Goal: Task Accomplishment & Management: Use online tool/utility

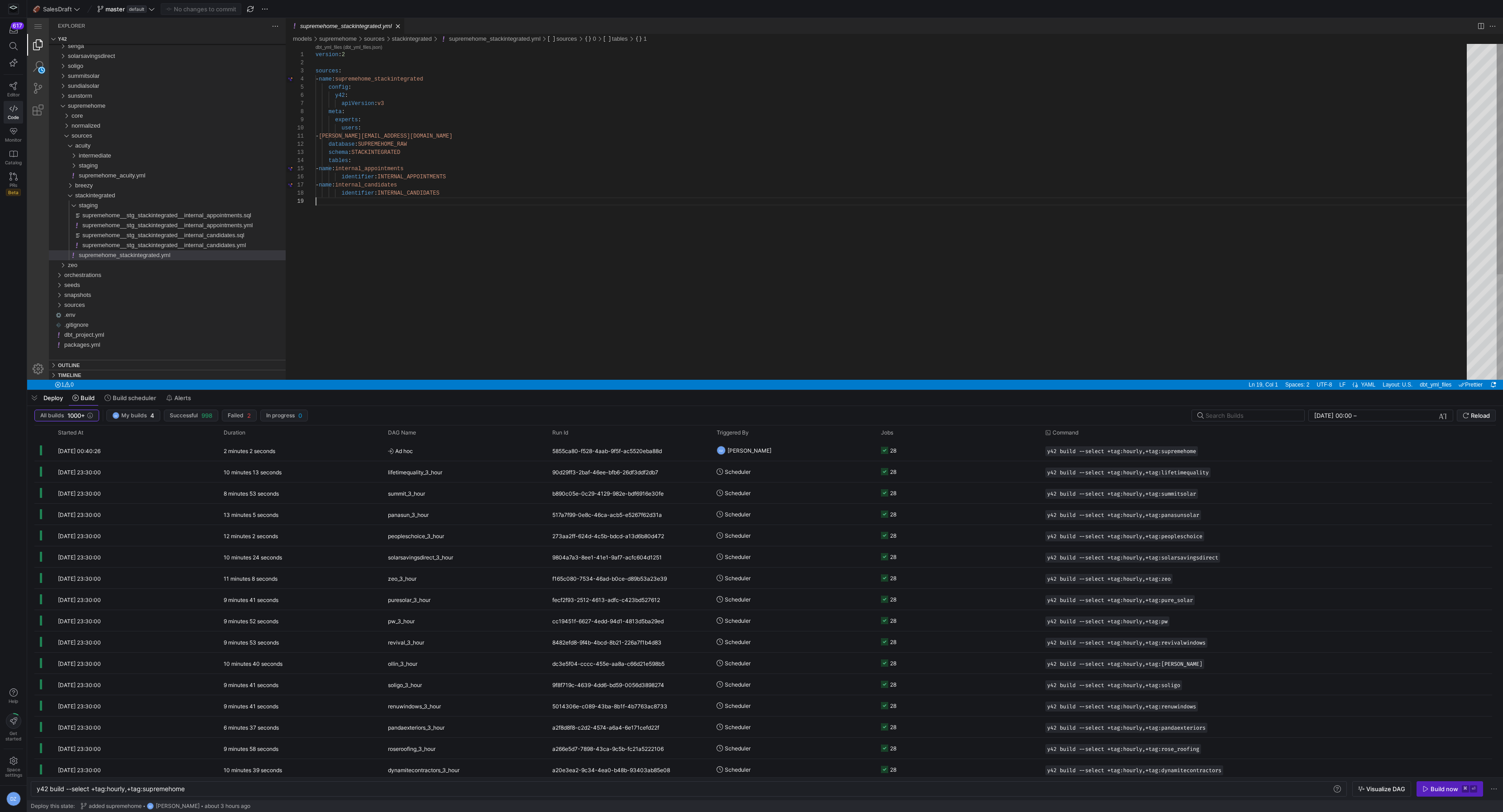
scroll to position [65, 0]
click at [216, 214] on span "supremehome__stg_stackintegrated__internal_appointments.sql" at bounding box center [167, 215] width 169 height 7
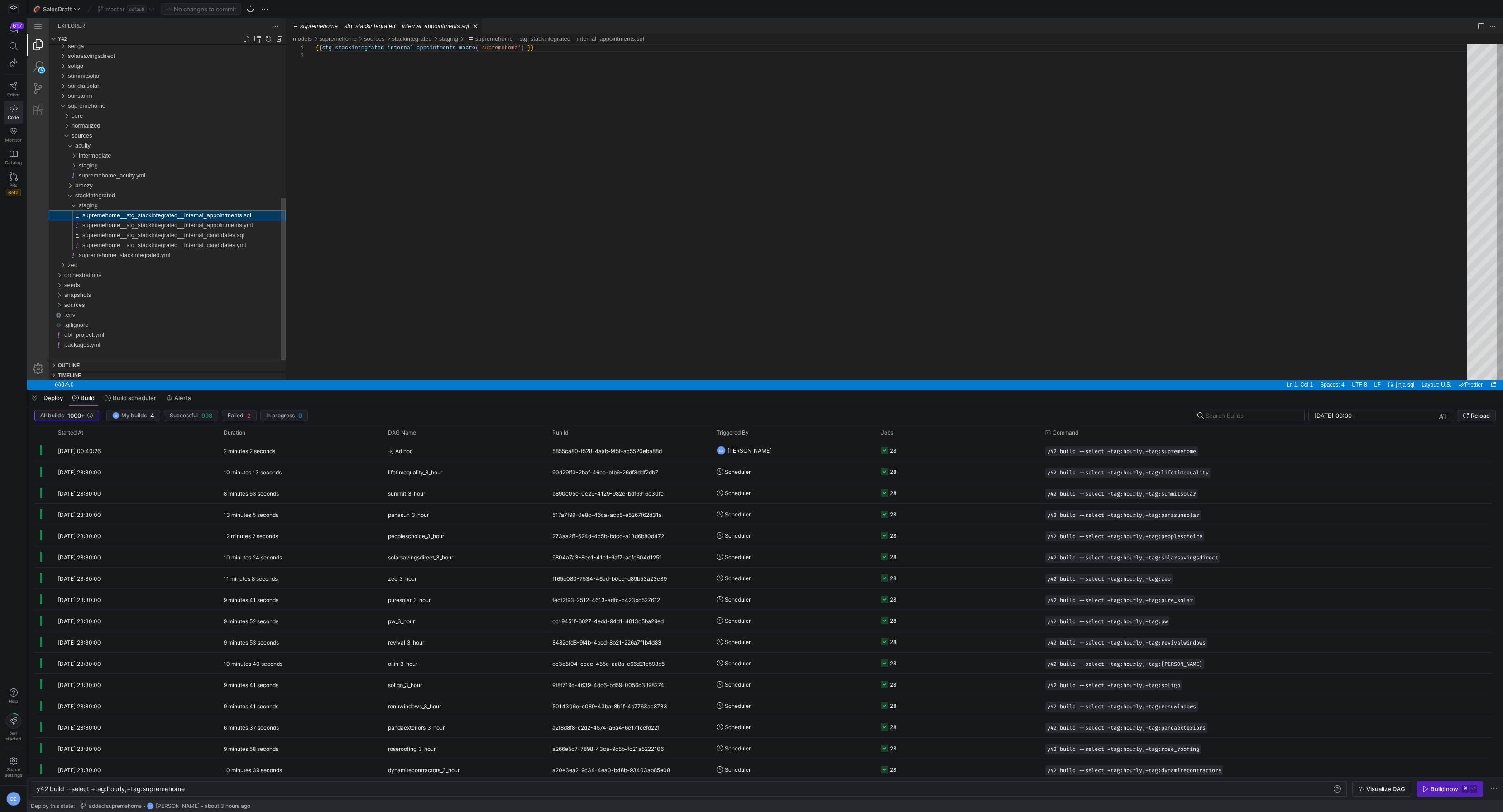
scroll to position [8, 0]
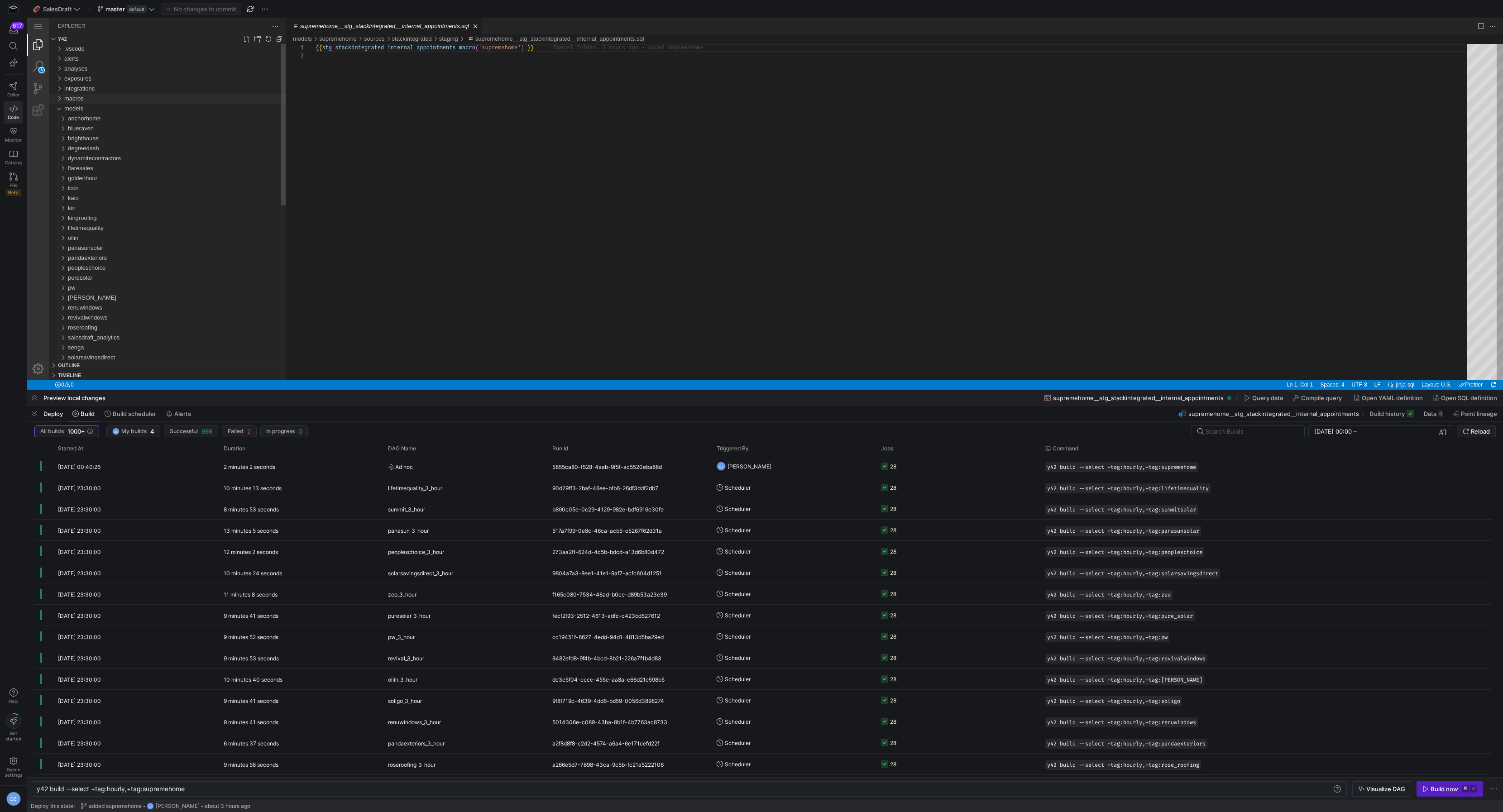
click at [105, 99] on div "macros" at bounding box center [175, 99] width 222 height 10
click at [112, 111] on div "core" at bounding box center [177, 108] width 218 height 10
click at [183, 117] on span "cr_recruiting__all_appointments_macro.sql" at bounding box center [127, 118] width 112 height 7
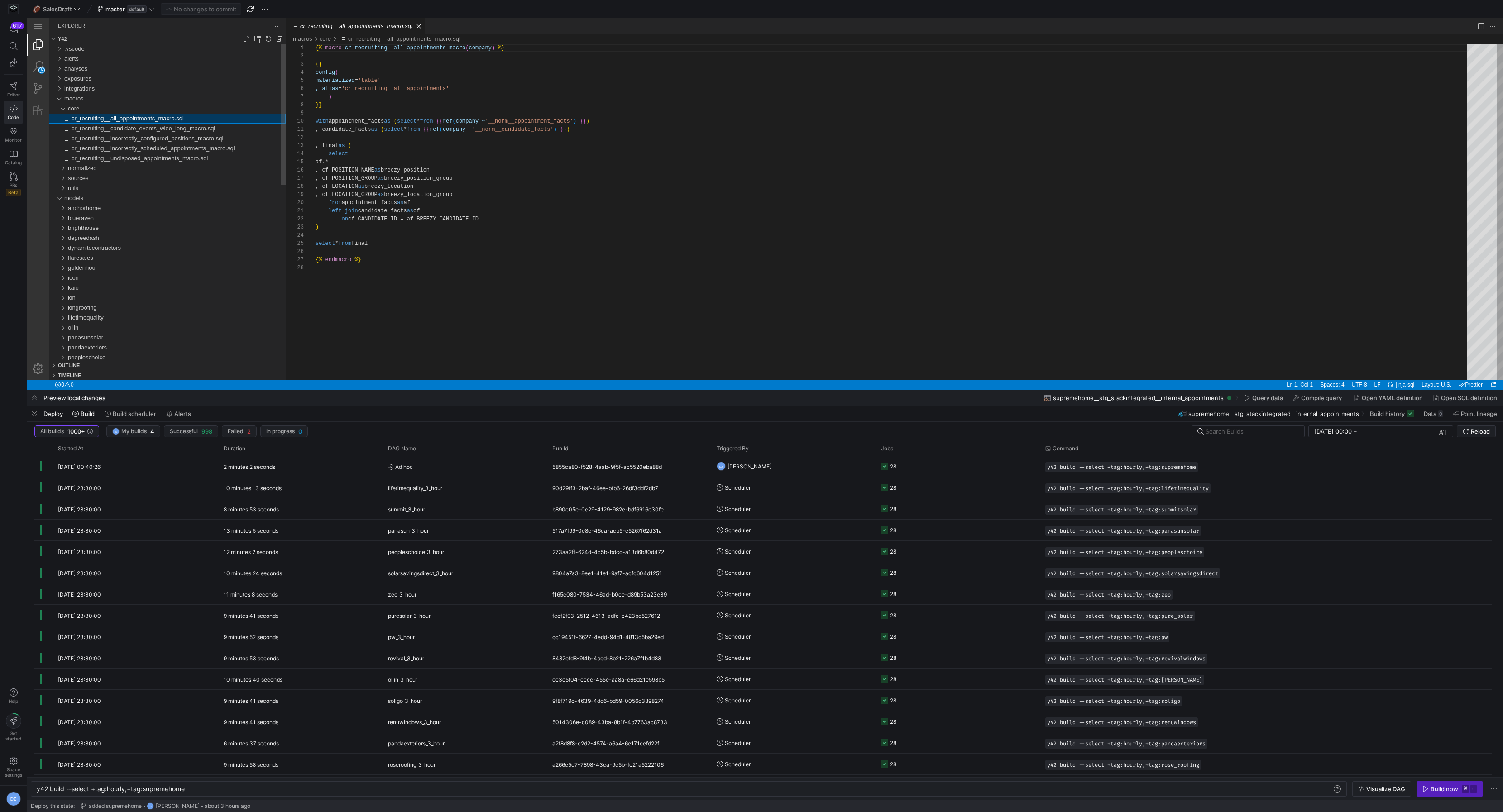
scroll to position [82, 0]
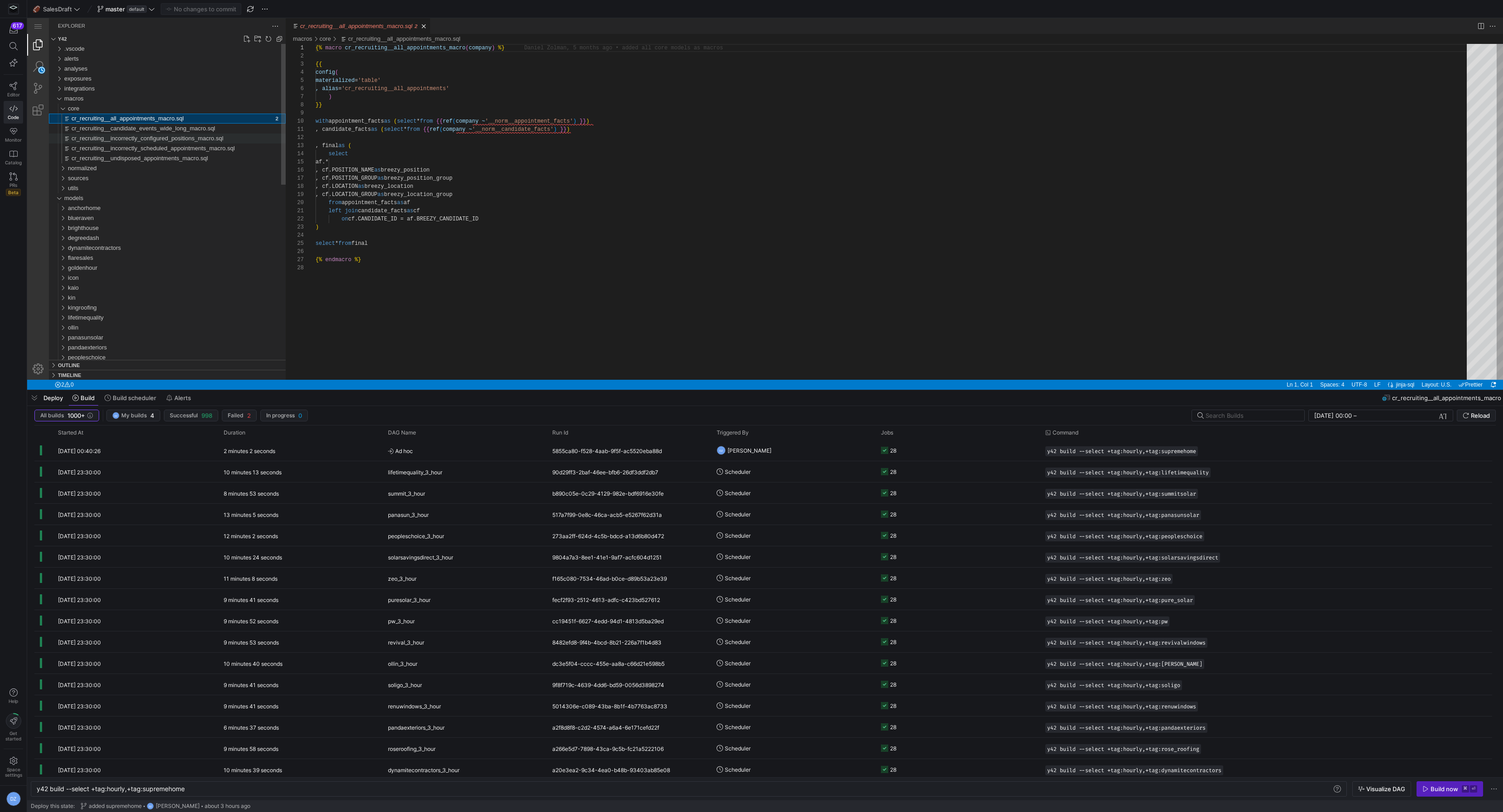
click at [174, 139] on span "cr_recruiting__incorrectly_configured_positions_macro.sql" at bounding box center [147, 138] width 151 height 7
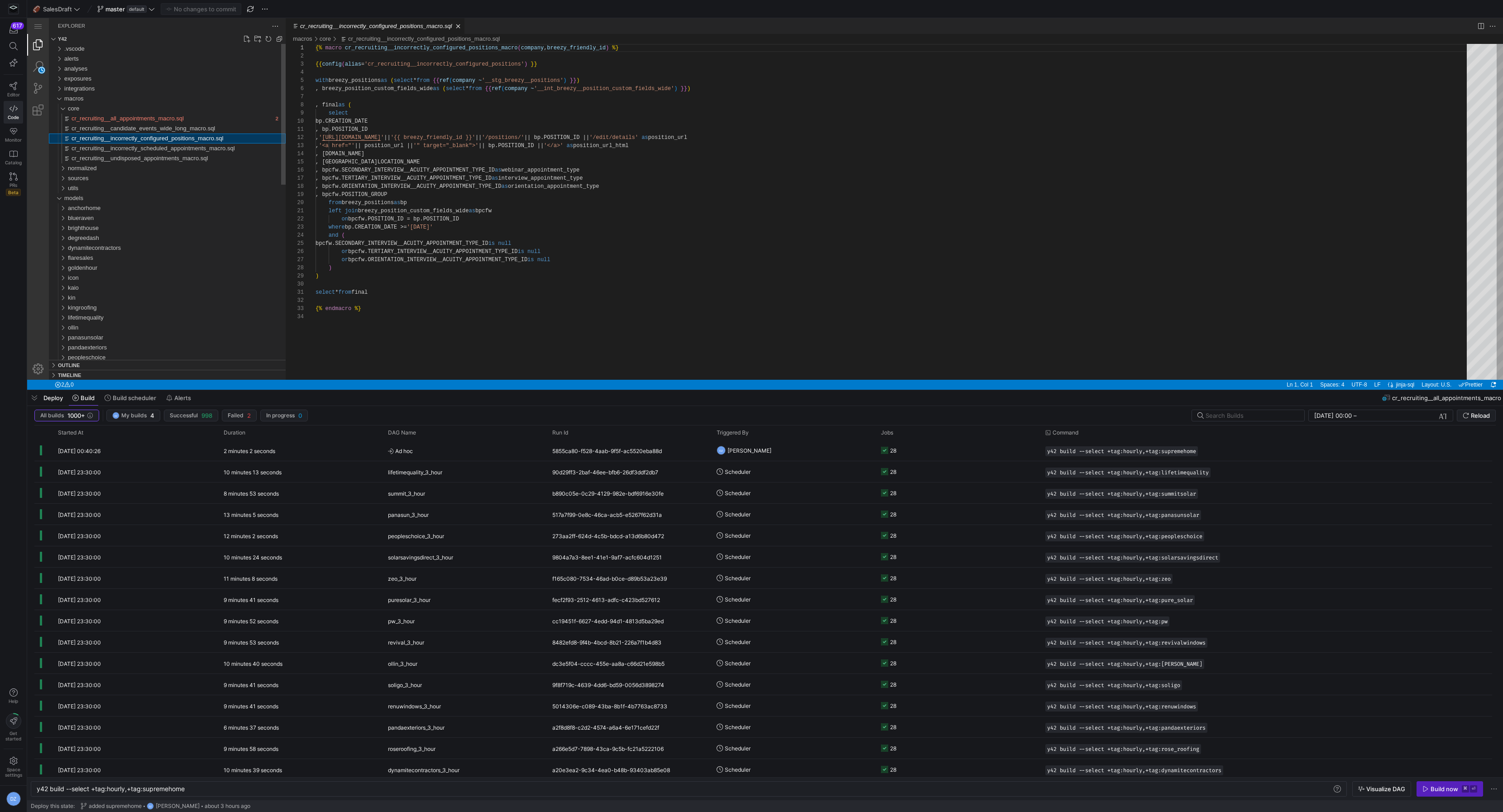
scroll to position [82, 0]
click at [173, 156] on span "cr_recruiting__undisposed_appointments_macro.sql" at bounding box center [139, 158] width 136 height 7
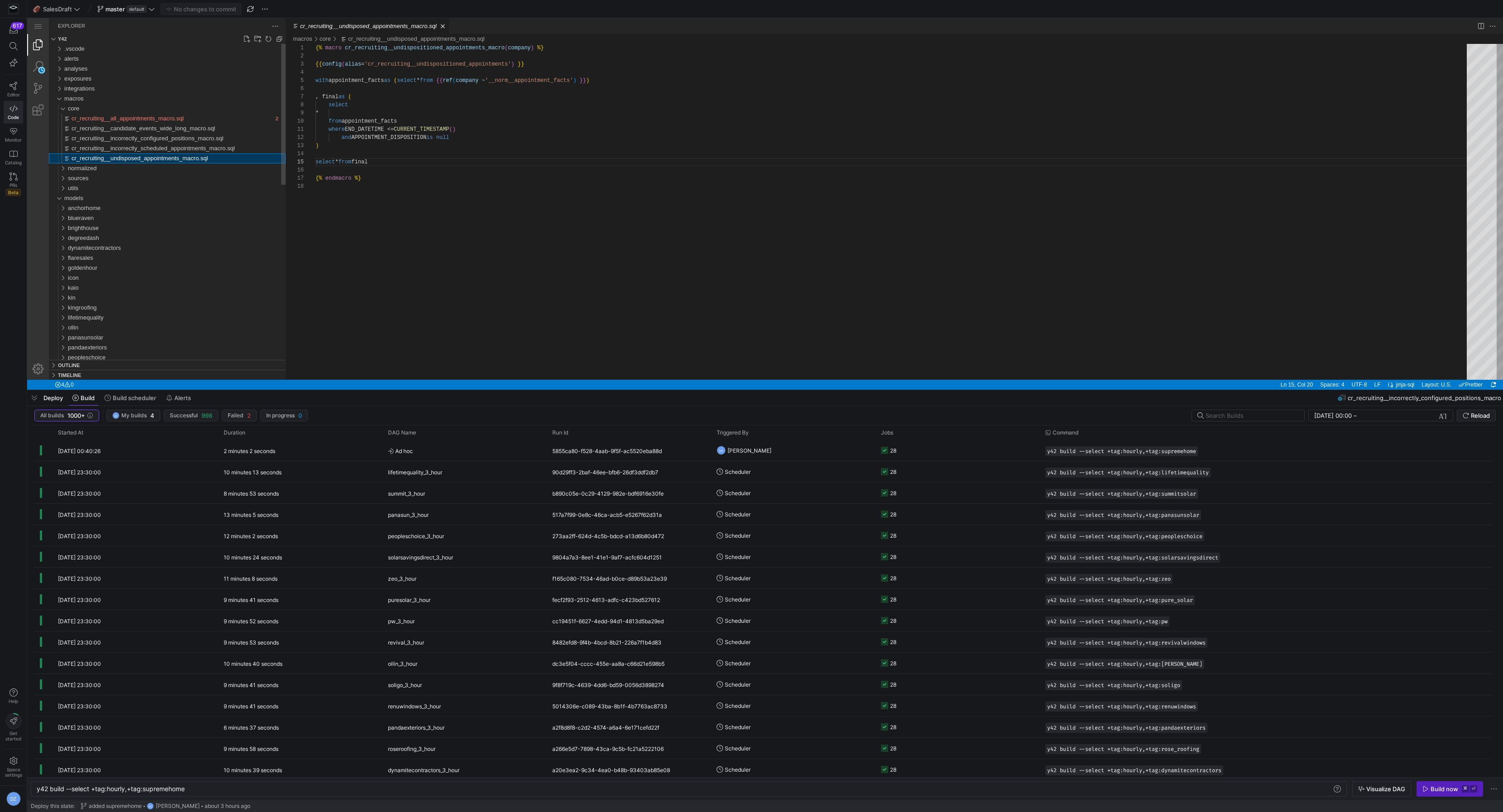
scroll to position [57, 62]
click at [149, 175] on div "sources" at bounding box center [177, 178] width 218 height 10
click at [144, 167] on div "normalized" at bounding box center [177, 168] width 218 height 10
click at [147, 190] on div "candidates" at bounding box center [179, 188] width 214 height 10
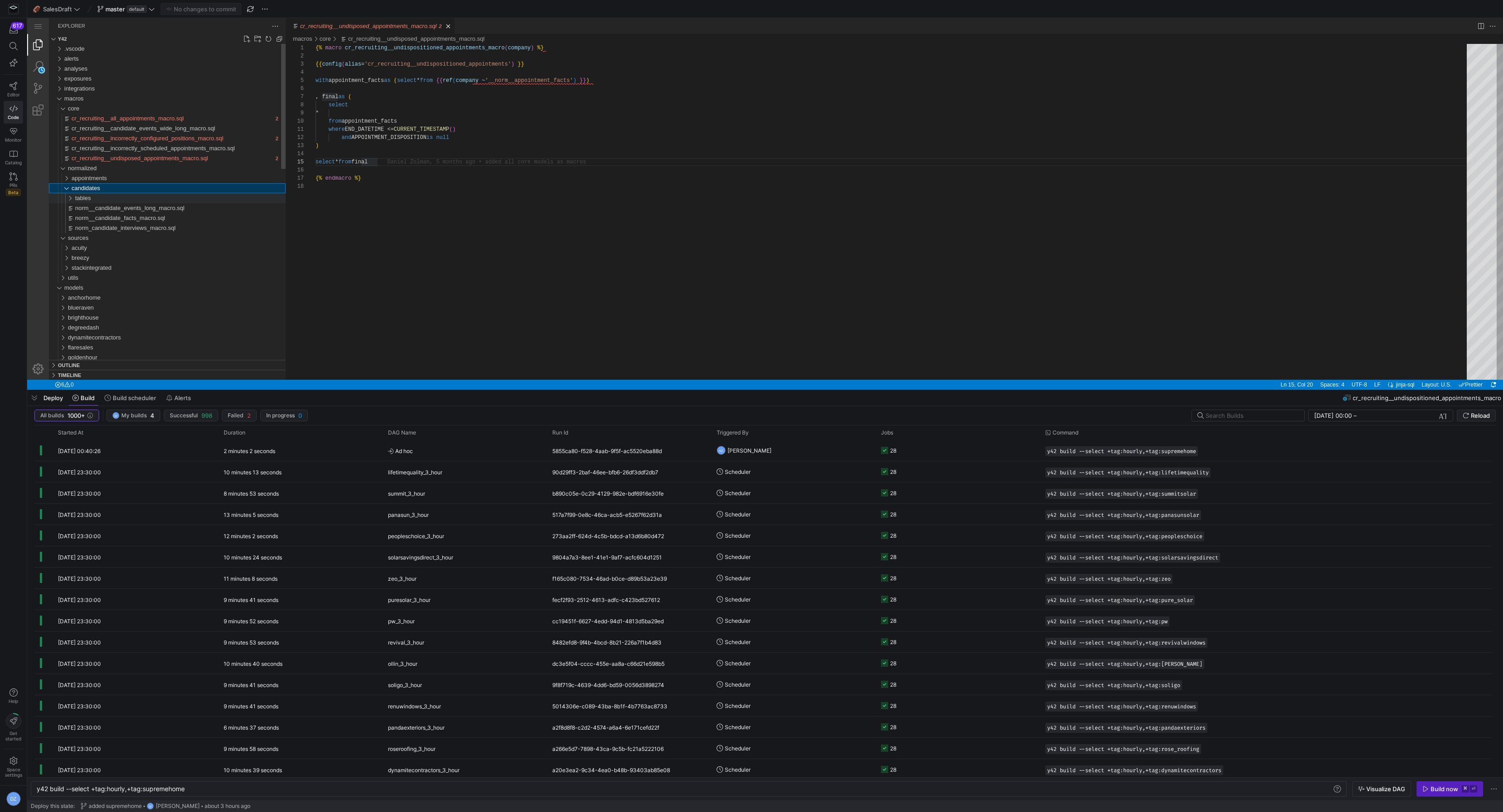
click at [148, 202] on div "tables" at bounding box center [180, 198] width 211 height 10
click at [150, 207] on span "norm__candidate_events_wide_macro.sql" at bounding box center [134, 208] width 110 height 7
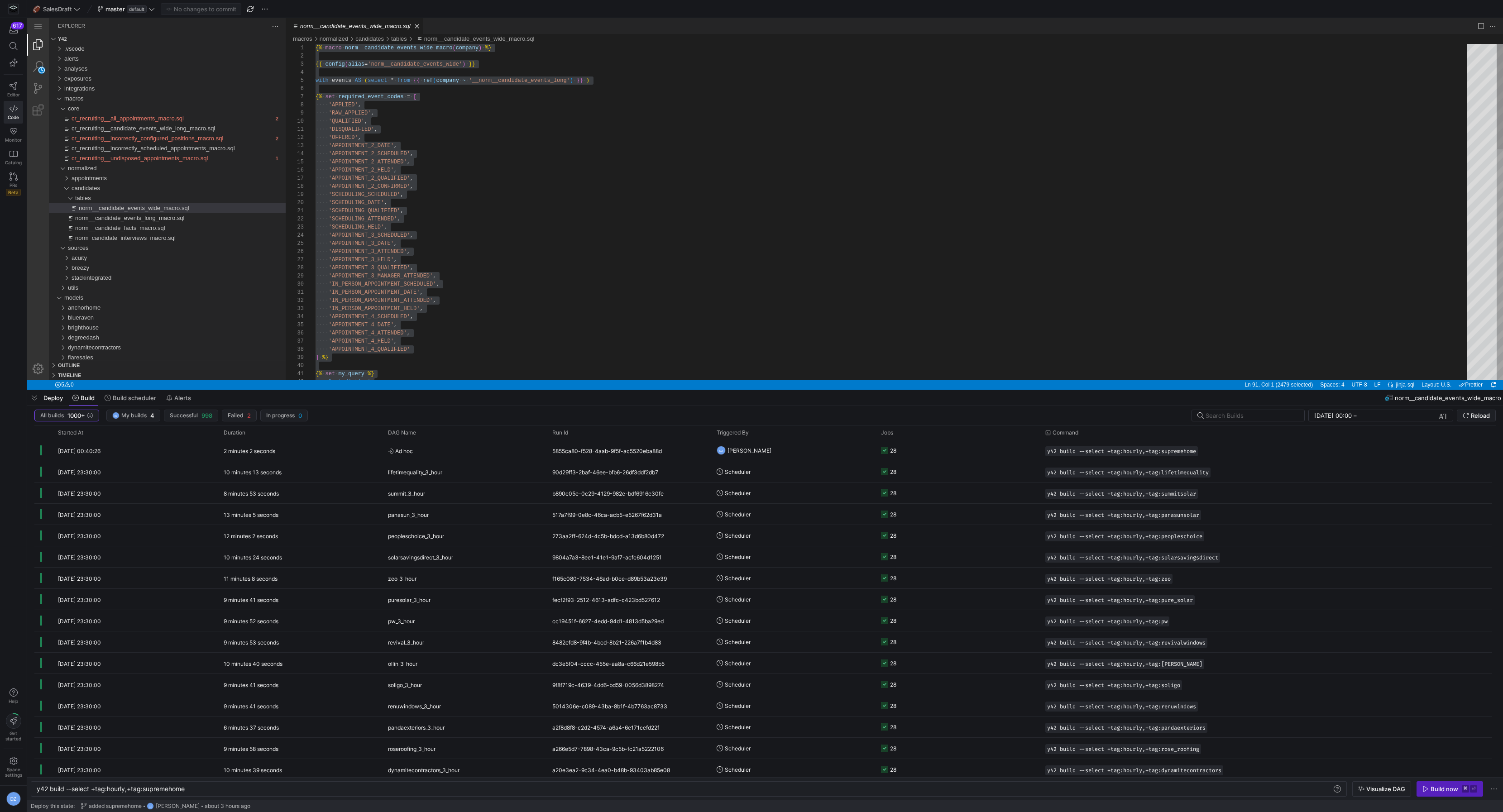
type textarea "'SCHEDULING_QUALIFIED', 'SCHEDULING_ATTENDED', 'SCHEDULING_HELD', 'APPOINTMENT_…"
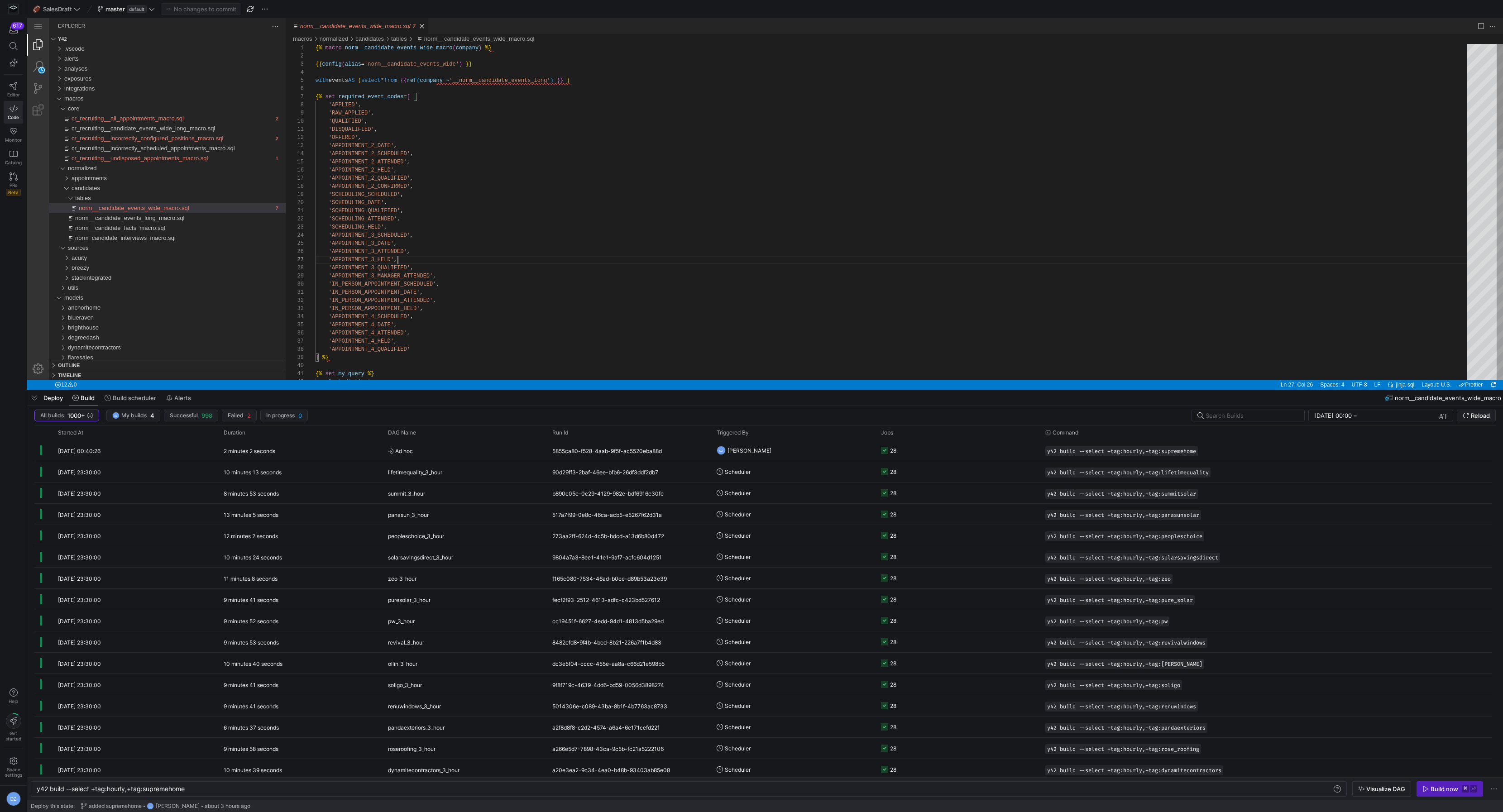
scroll to position [48, 82]
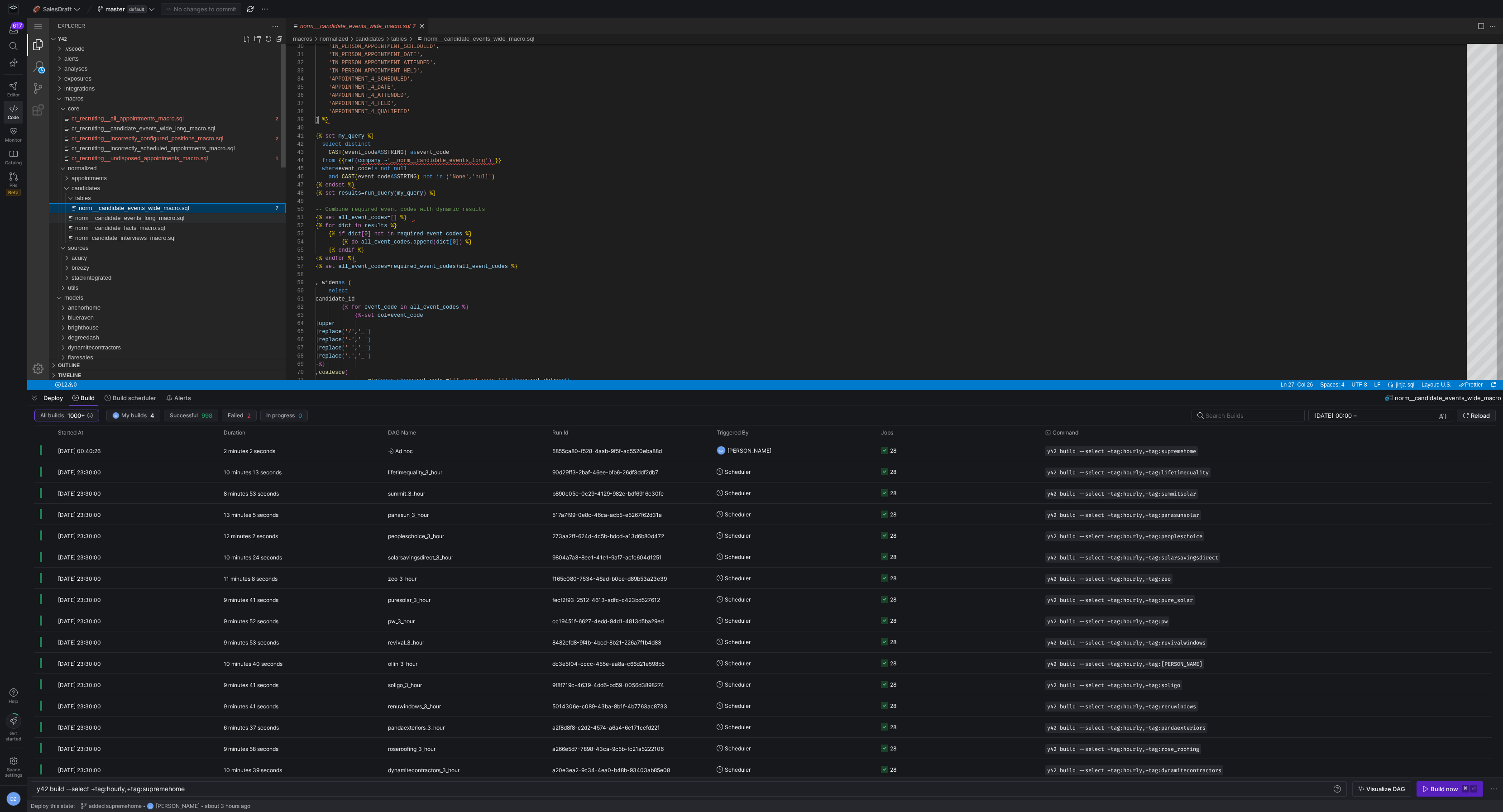
click at [154, 222] on div "norm__candidate_events_long_macro.sql" at bounding box center [180, 218] width 211 height 10
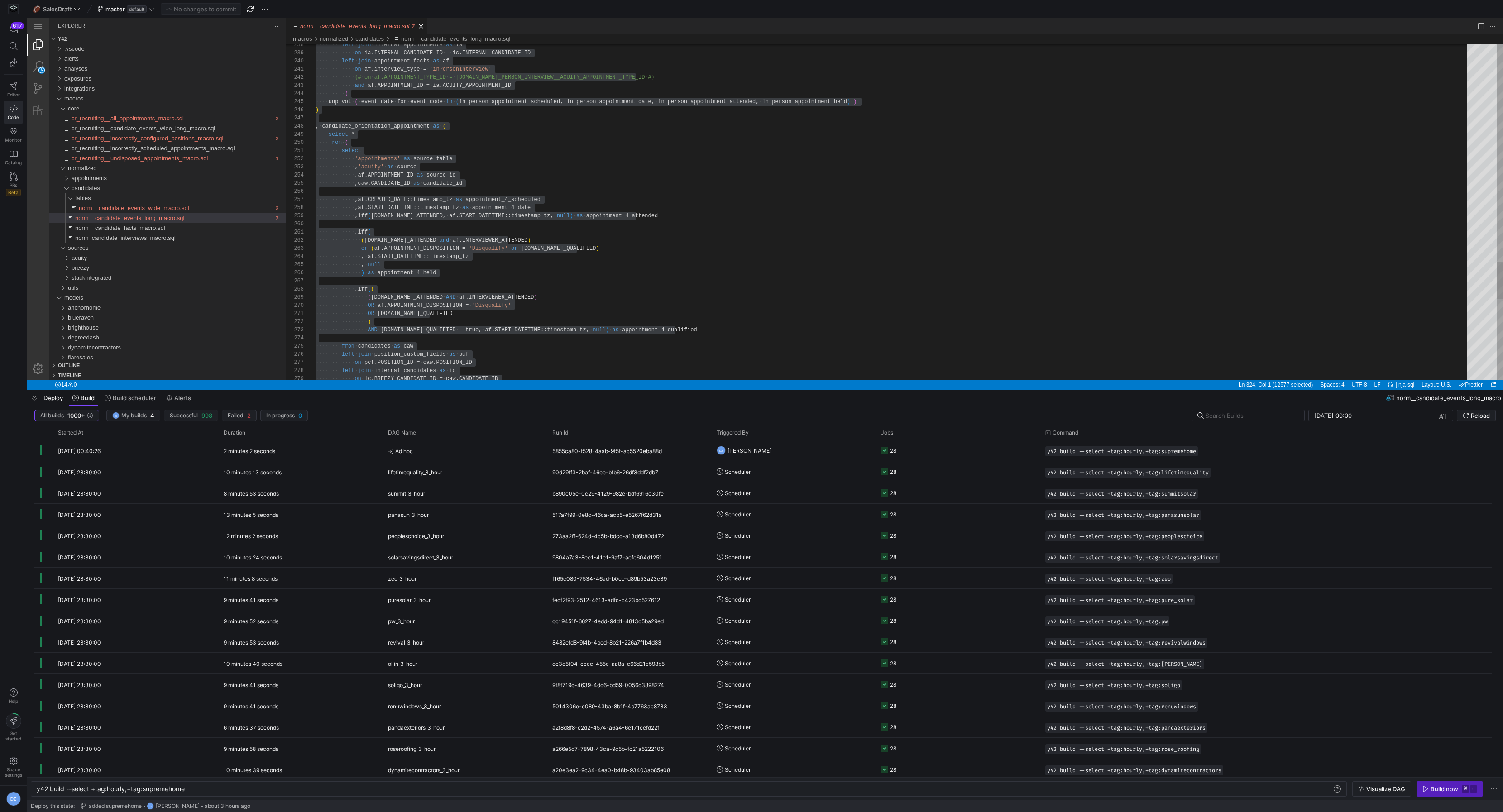
scroll to position [0, 55]
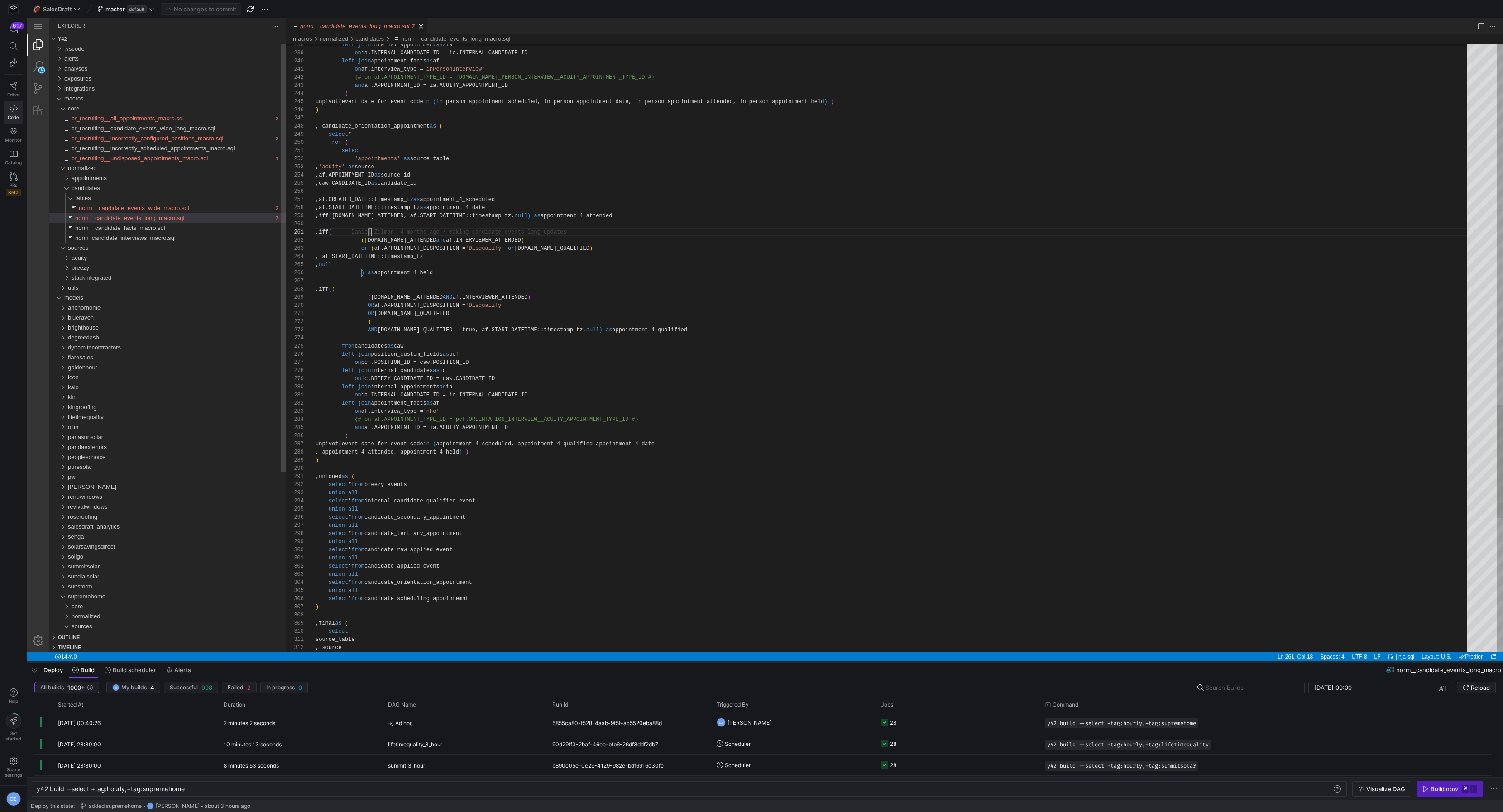
drag, startPoint x: 769, startPoint y: 391, endPoint x: 758, endPoint y: 662, distance: 271.2
click at [758, 662] on div at bounding box center [765, 662] width 1476 height 4
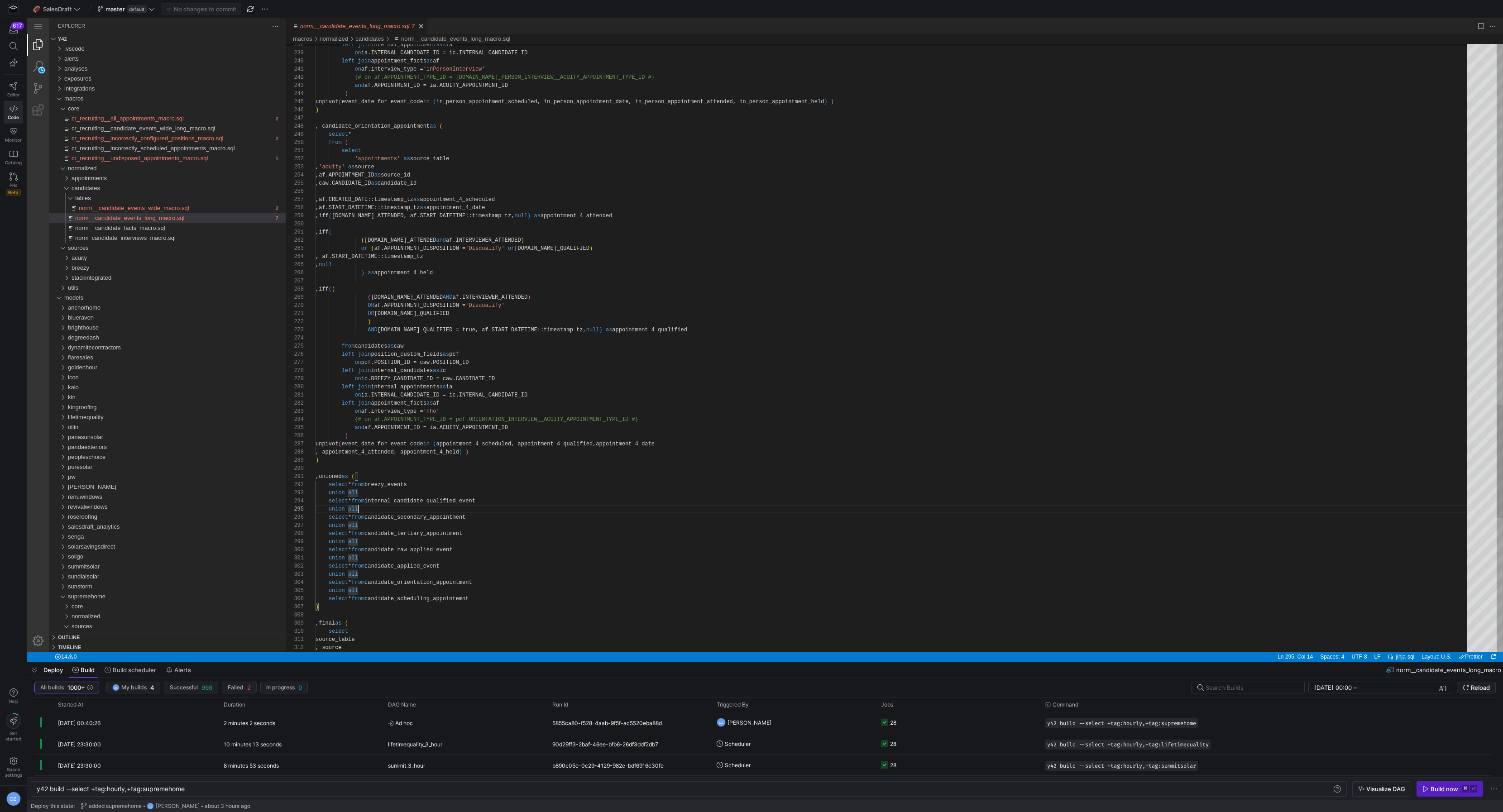
scroll to position [33, 42]
click at [0, 0] on span "Reload" at bounding box center [0, 0] width 0 height 0
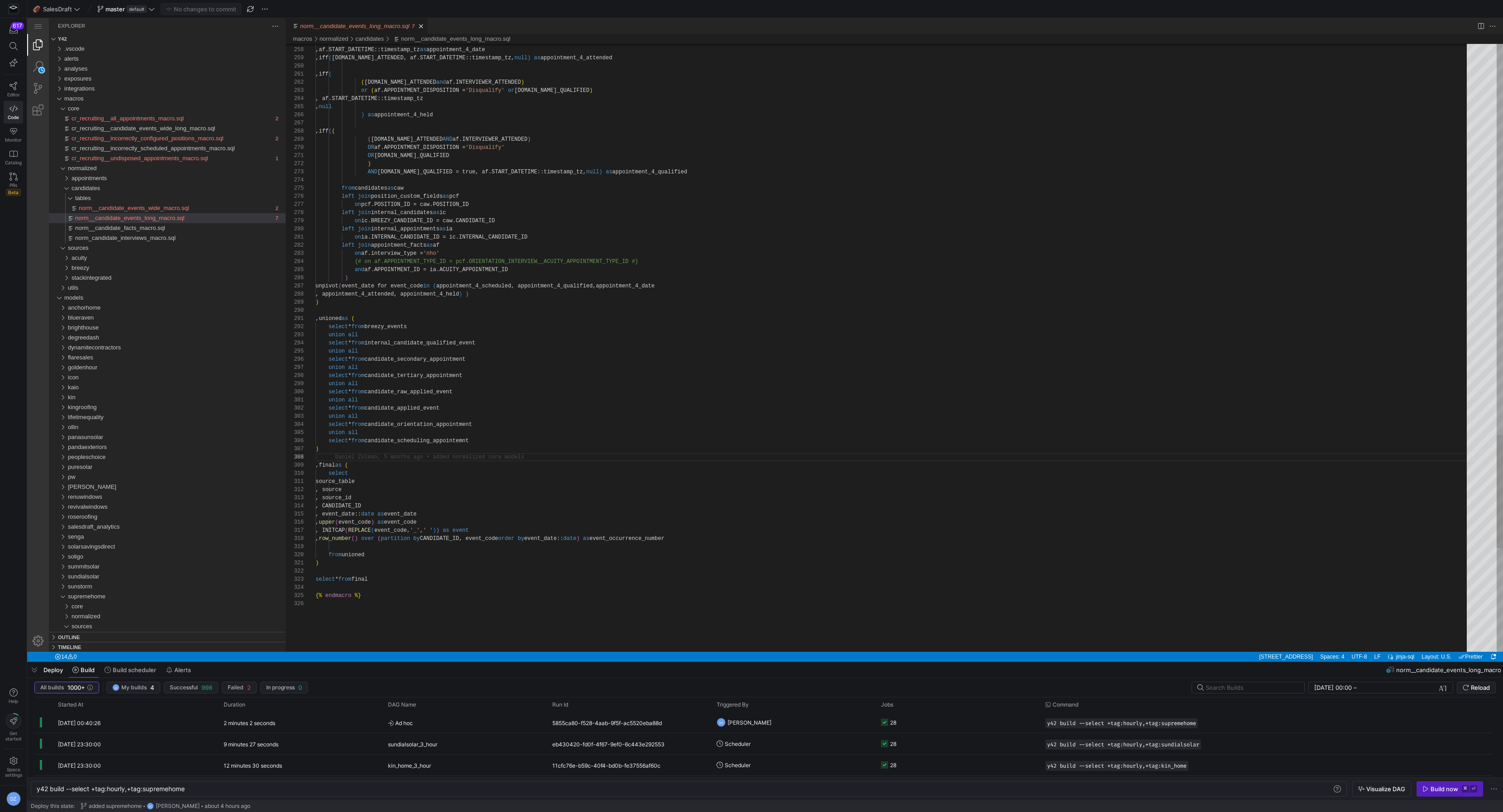
type textarea ") select * from final {% endmacro %}"
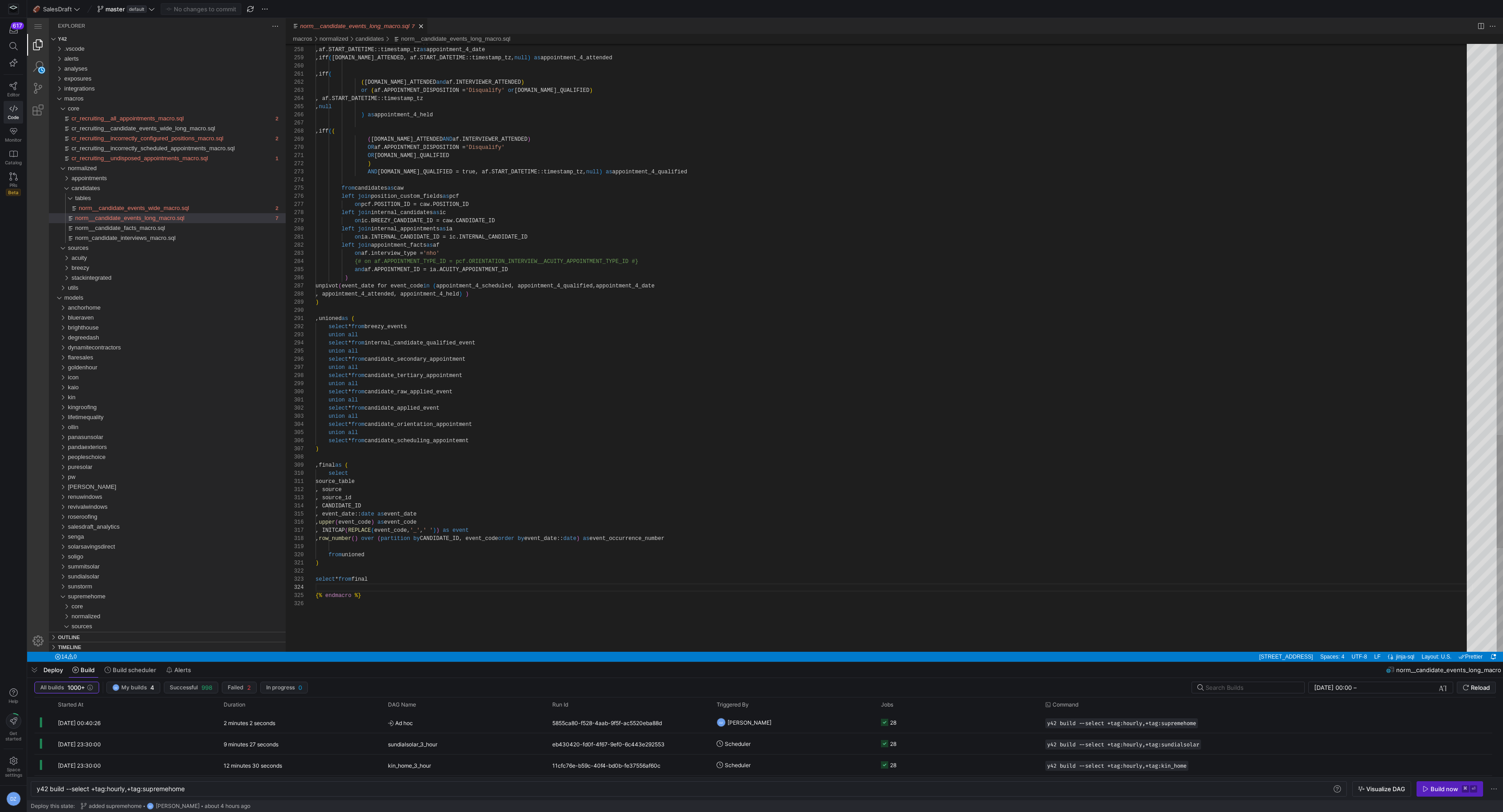
click at [183, 209] on span "norm__candidate_events_wide_macro.sql" at bounding box center [134, 208] width 110 height 7
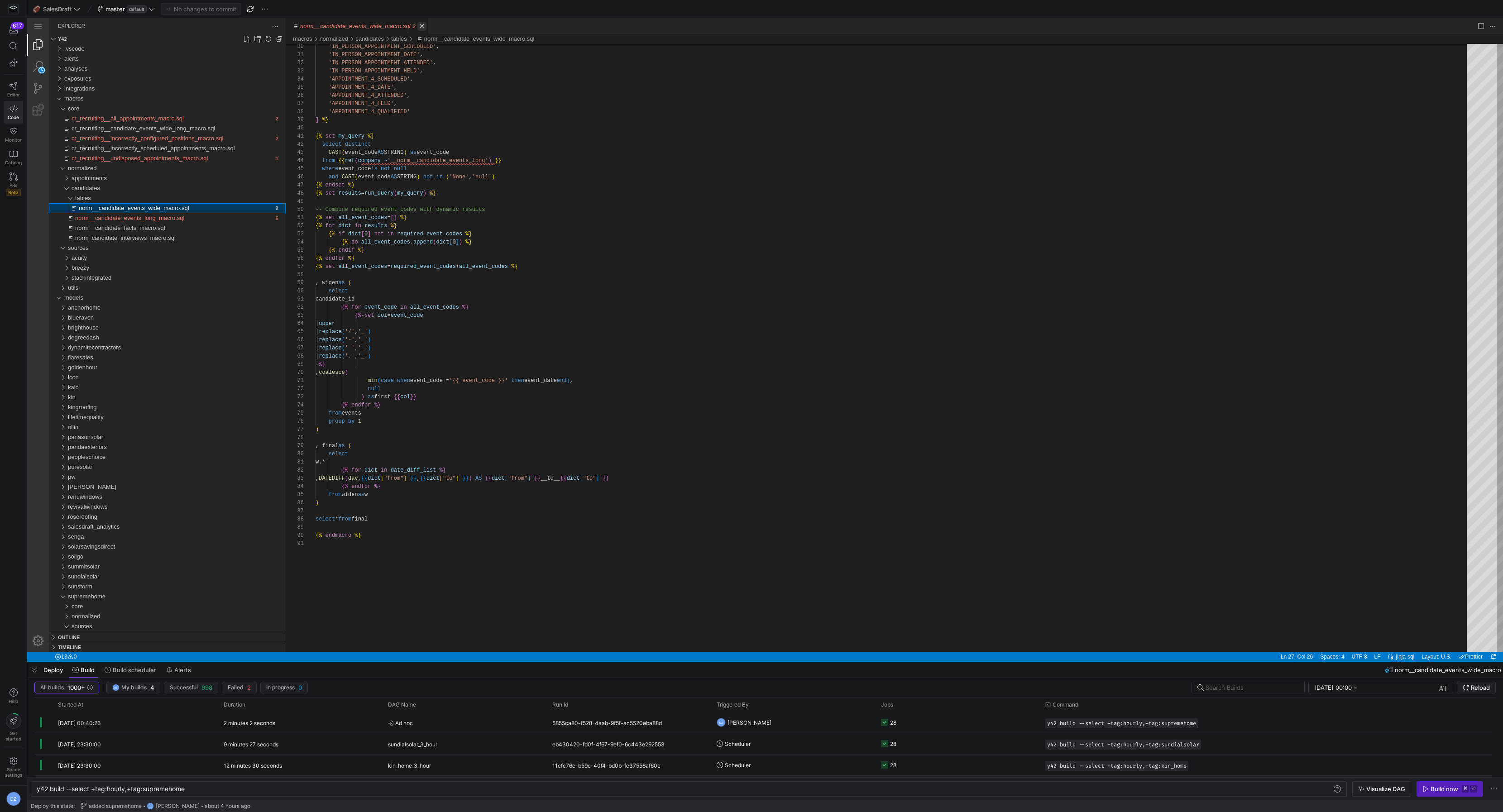
click at [425, 25] on link "Close (⌘W)" at bounding box center [421, 26] width 9 height 9
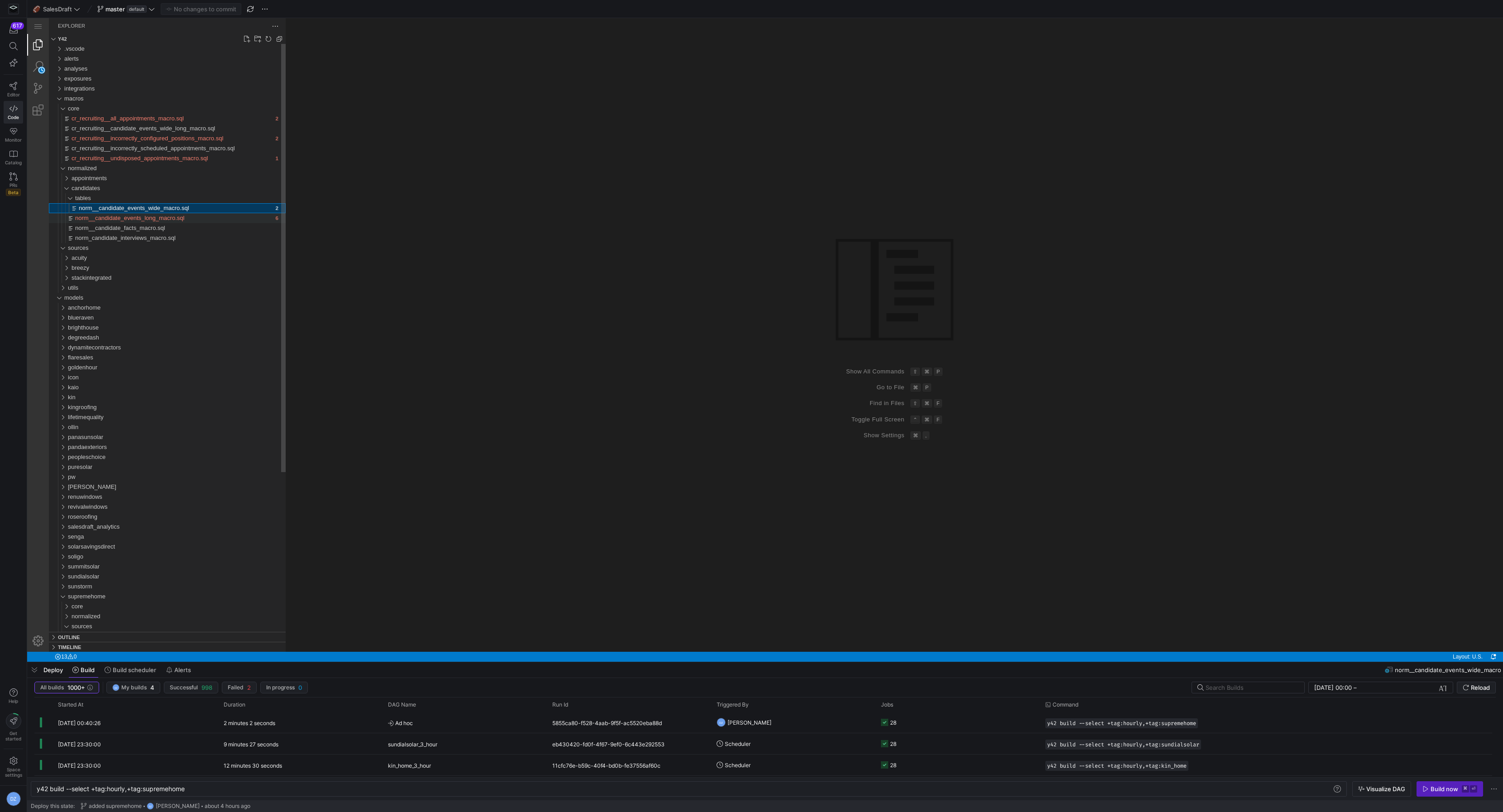
click at [168, 216] on span "norm__candidate_events_long_macro.sql" at bounding box center [130, 217] width 109 height 7
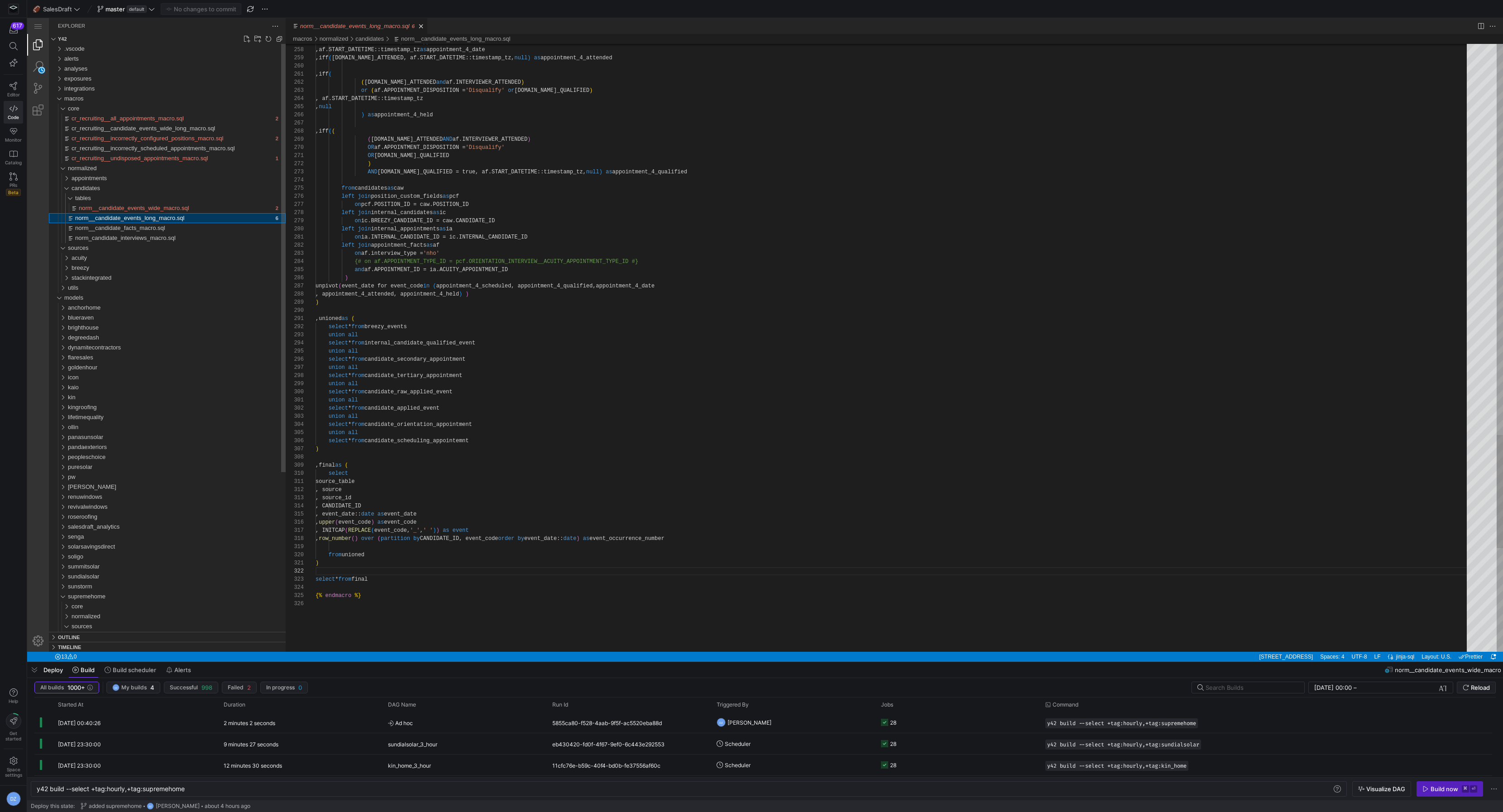
scroll to position [41, 0]
click at [420, 26] on link "Close (⌘W)" at bounding box center [421, 26] width 9 height 9
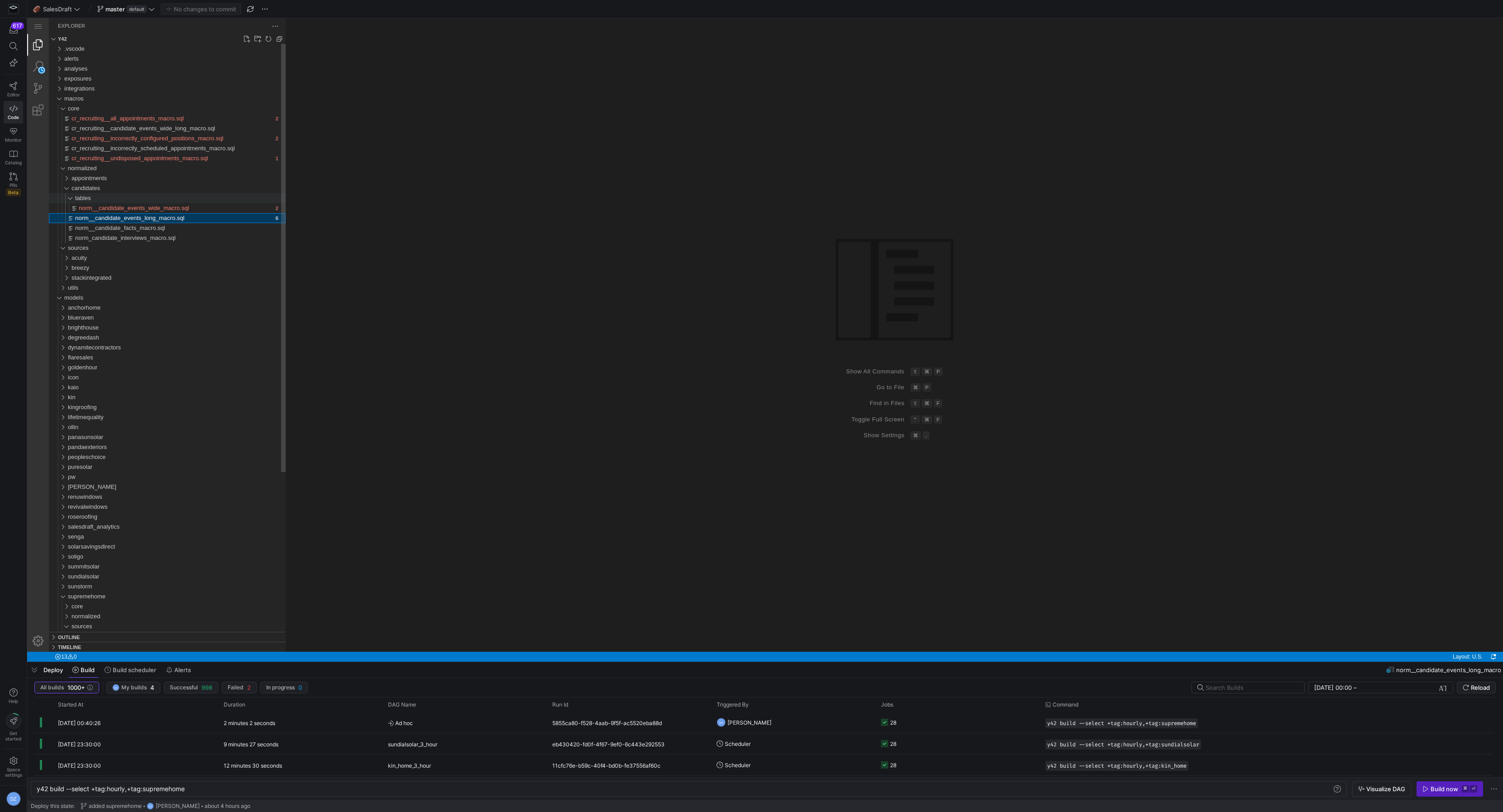
click at [73, 198] on div "tables" at bounding box center [64, 198] width 24 height 10
click at [64, 189] on div "candidates" at bounding box center [62, 188] width 21 height 10
click at [65, 167] on div "normalized" at bounding box center [61, 168] width 17 height 10
click at [65, 180] on div "sources" at bounding box center [61, 178] width 17 height 10
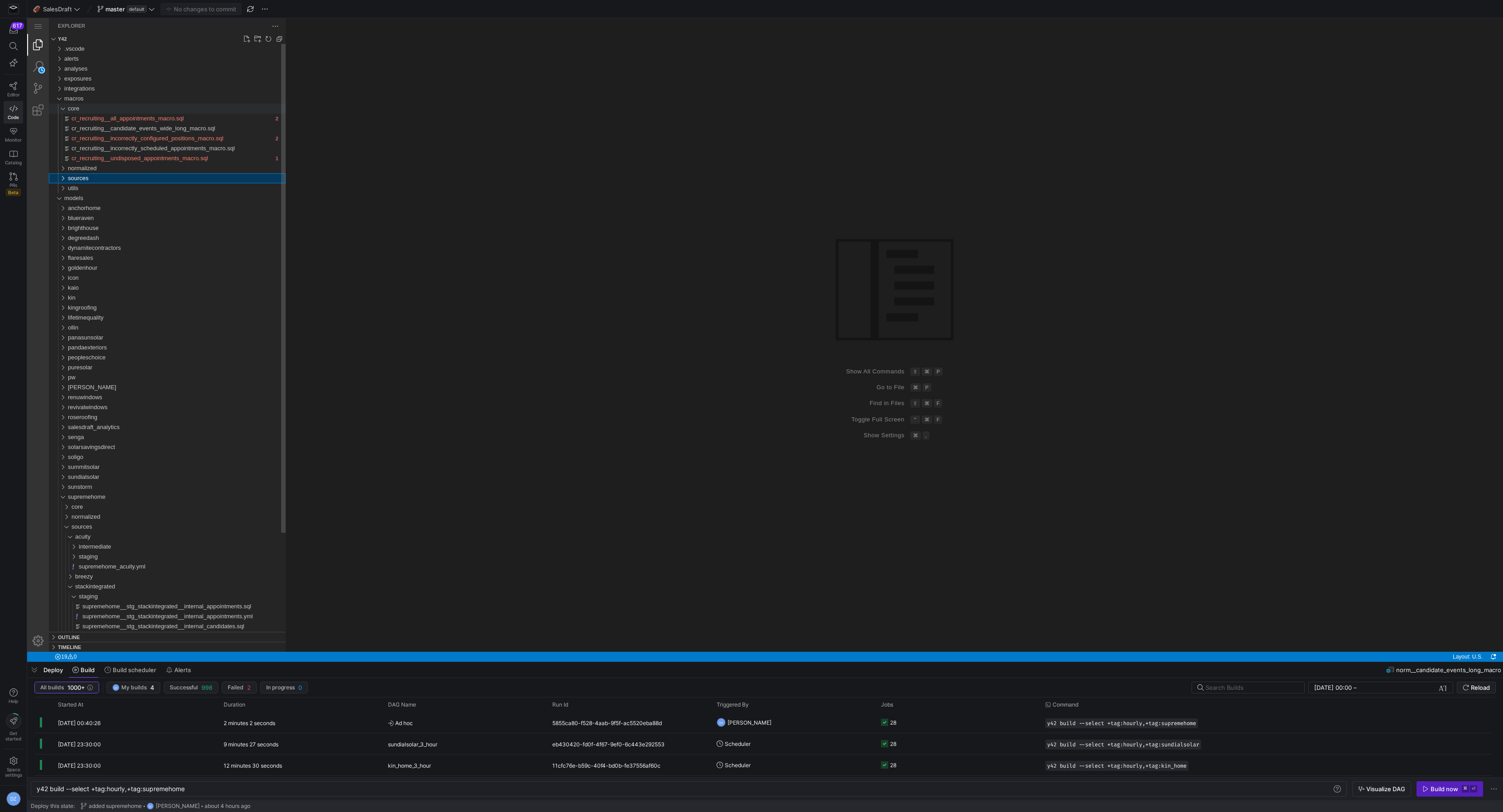
click at [67, 108] on div "core" at bounding box center [61, 108] width 17 height 10
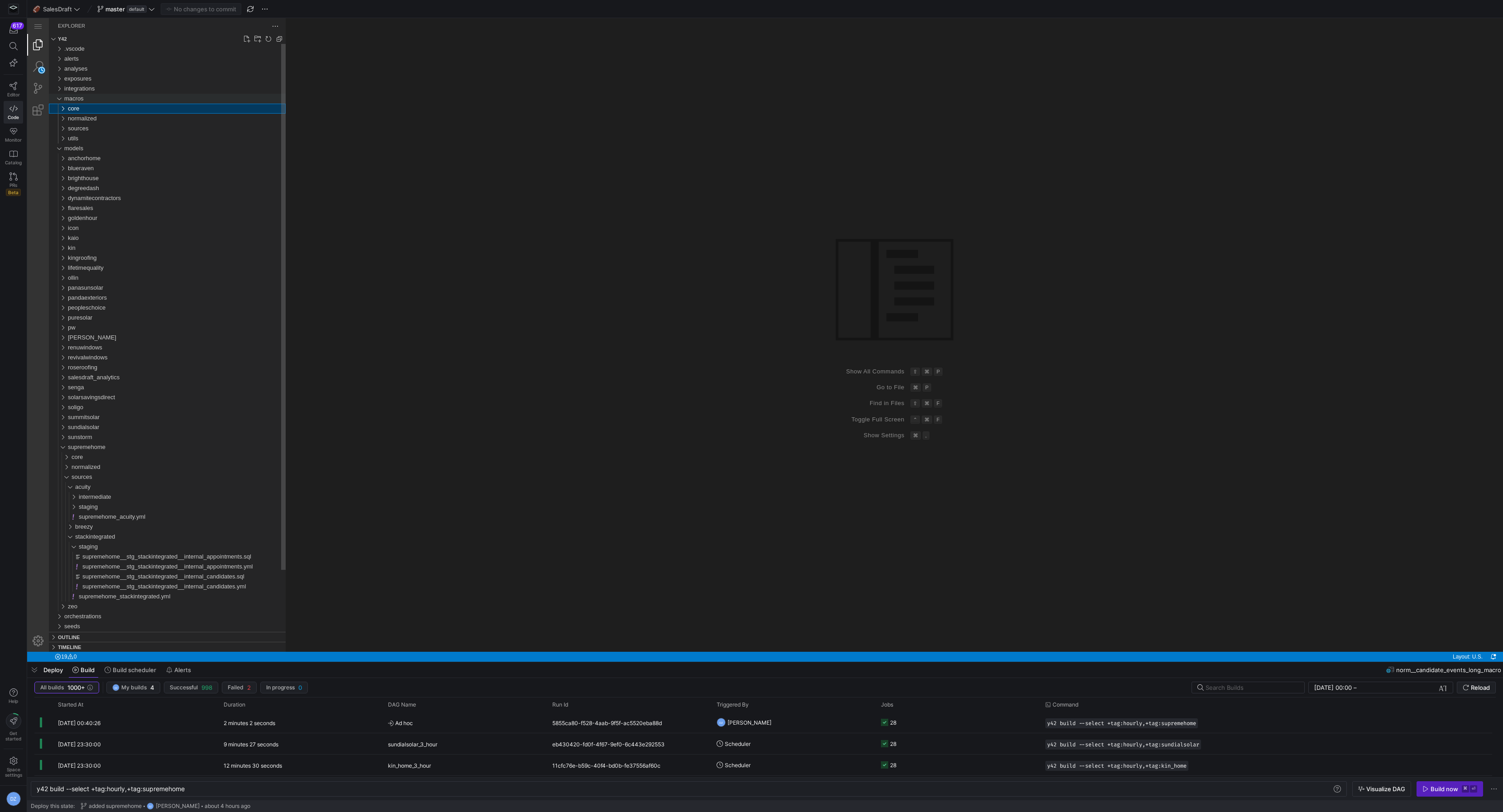
click at [66, 99] on span "macros" at bounding box center [74, 98] width 19 height 7
click at [78, 437] on span "sources" at bounding box center [82, 437] width 21 height 7
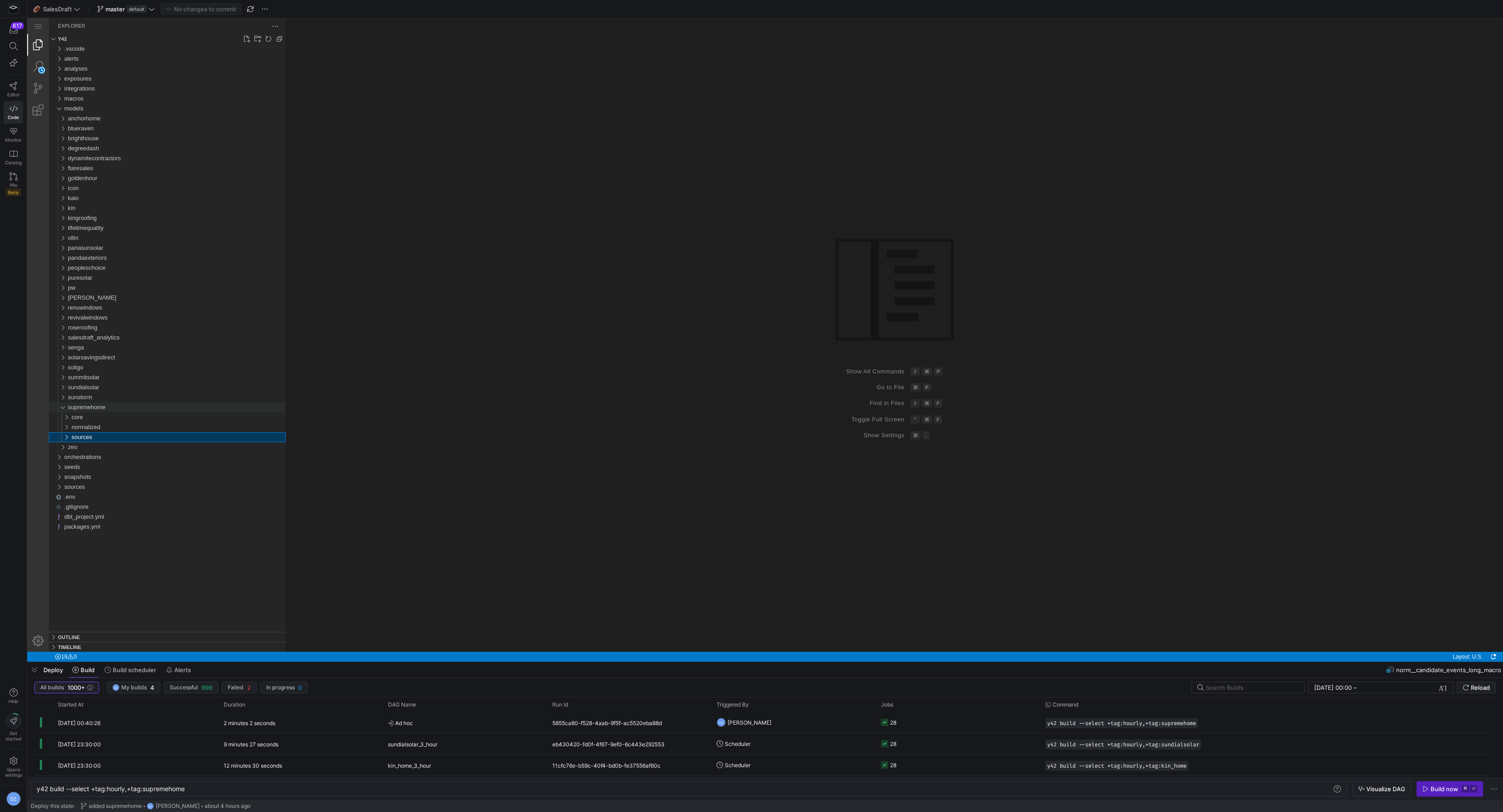
click at [72, 408] on span "supremehome" at bounding box center [87, 407] width 38 height 7
click at [89, 110] on div "models" at bounding box center [175, 108] width 222 height 10
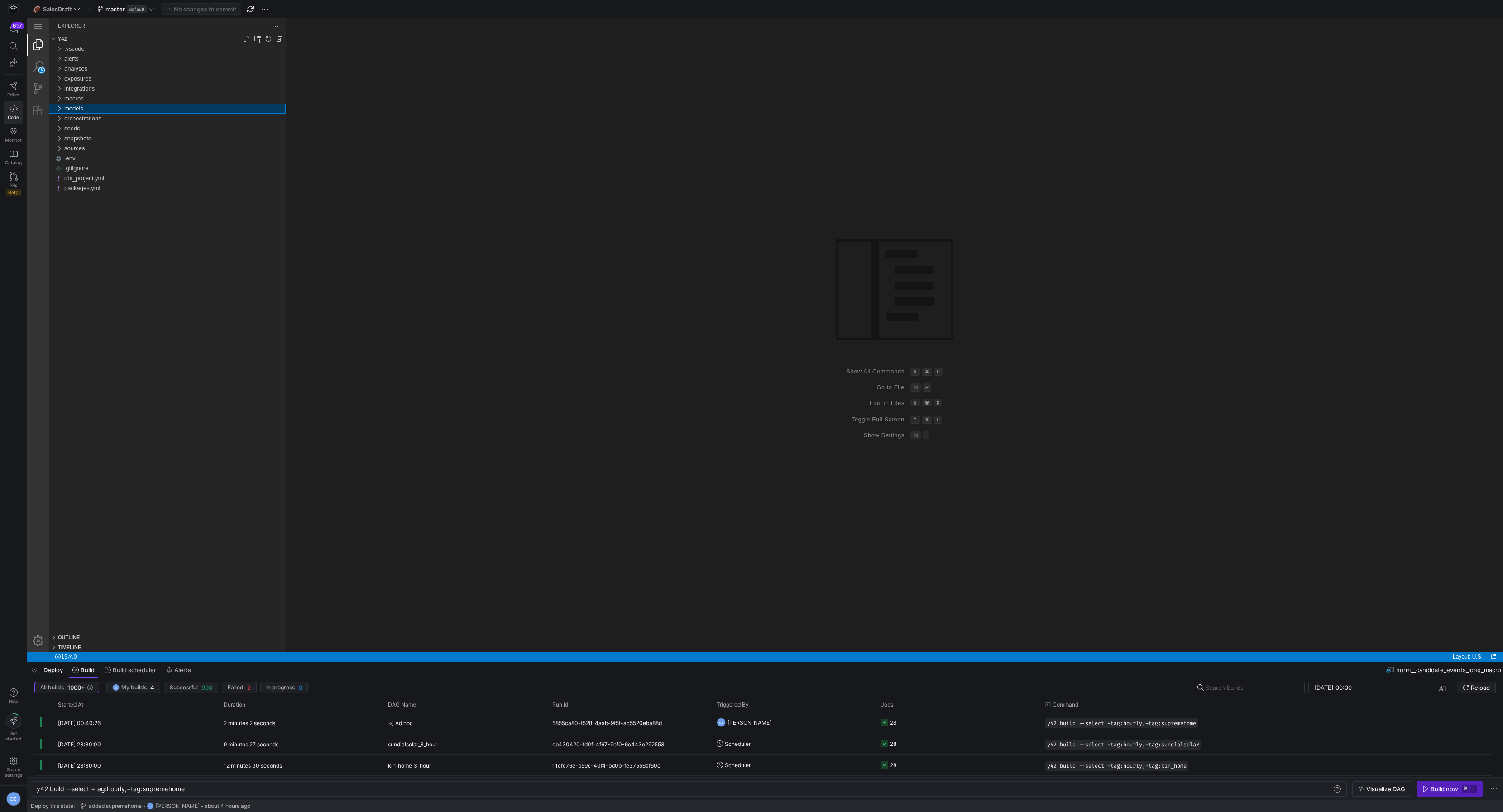
click at [89, 110] on div "models" at bounding box center [175, 108] width 222 height 10
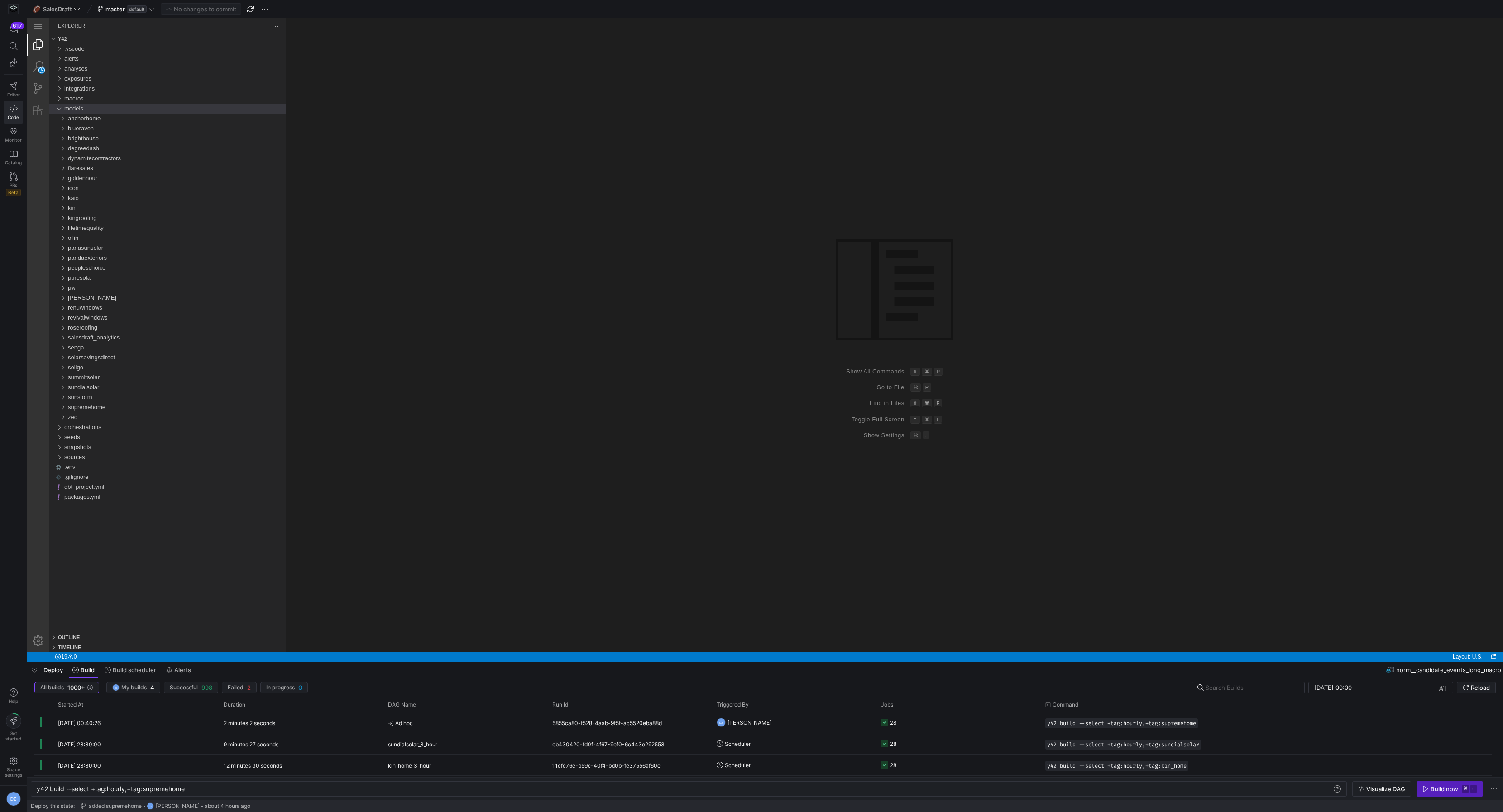
click at [356, 292] on div "Group 1 (empty)" at bounding box center [894, 335] width 1217 height 634
click at [395, 354] on div "Group 1 (empty)" at bounding box center [894, 335] width 1217 height 634
click at [125, 281] on div "puresolar" at bounding box center [177, 278] width 218 height 10
click at [110, 336] on span "salesdraft_analytics" at bounding box center [93, 337] width 51 height 7
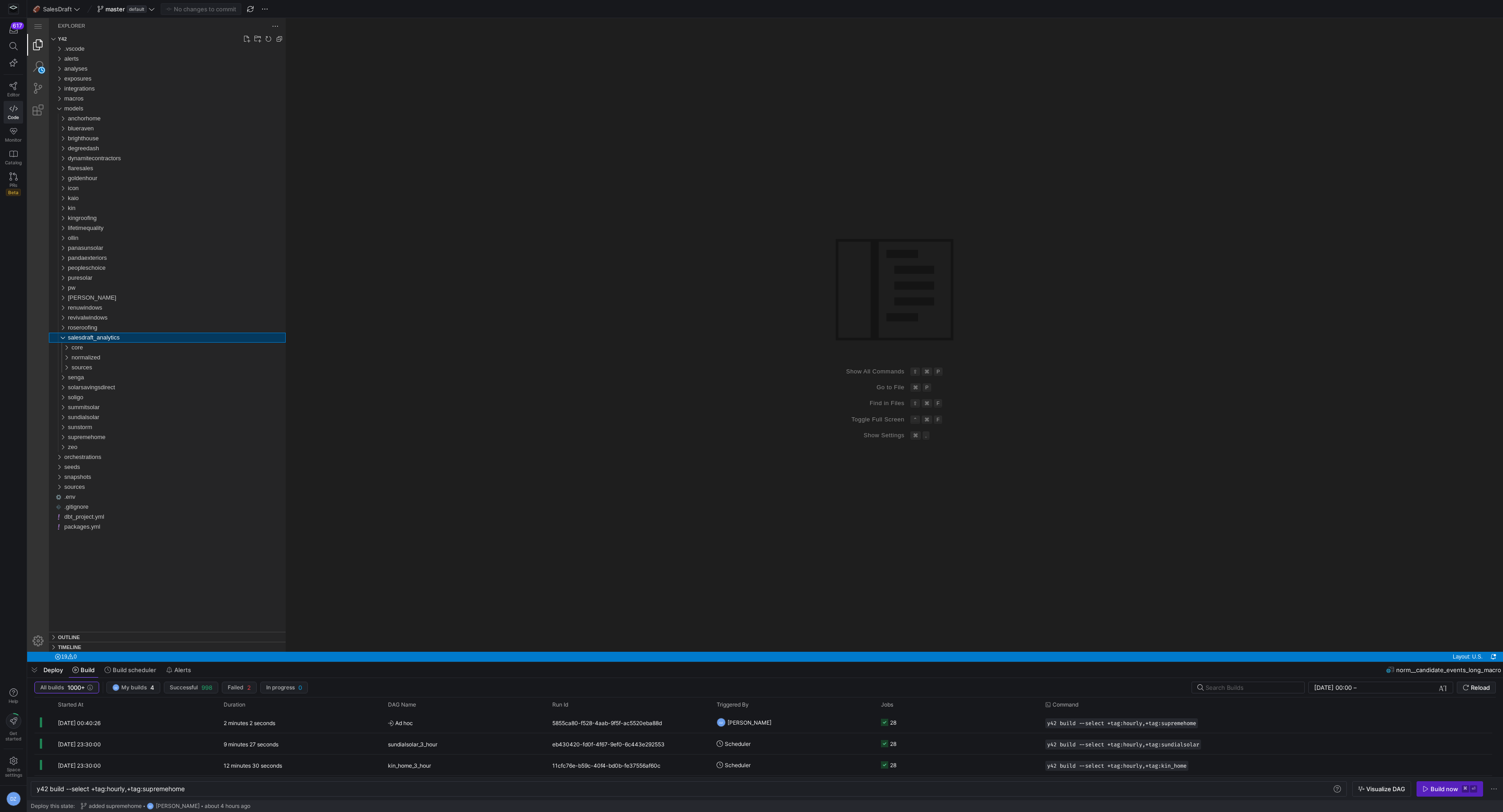
click at [102, 334] on span "salesdraft_analytics" at bounding box center [93, 337] width 51 height 7
click at [94, 405] on span "supremehome" at bounding box center [87, 407] width 38 height 7
click at [106, 439] on div "sources" at bounding box center [179, 437] width 214 height 10
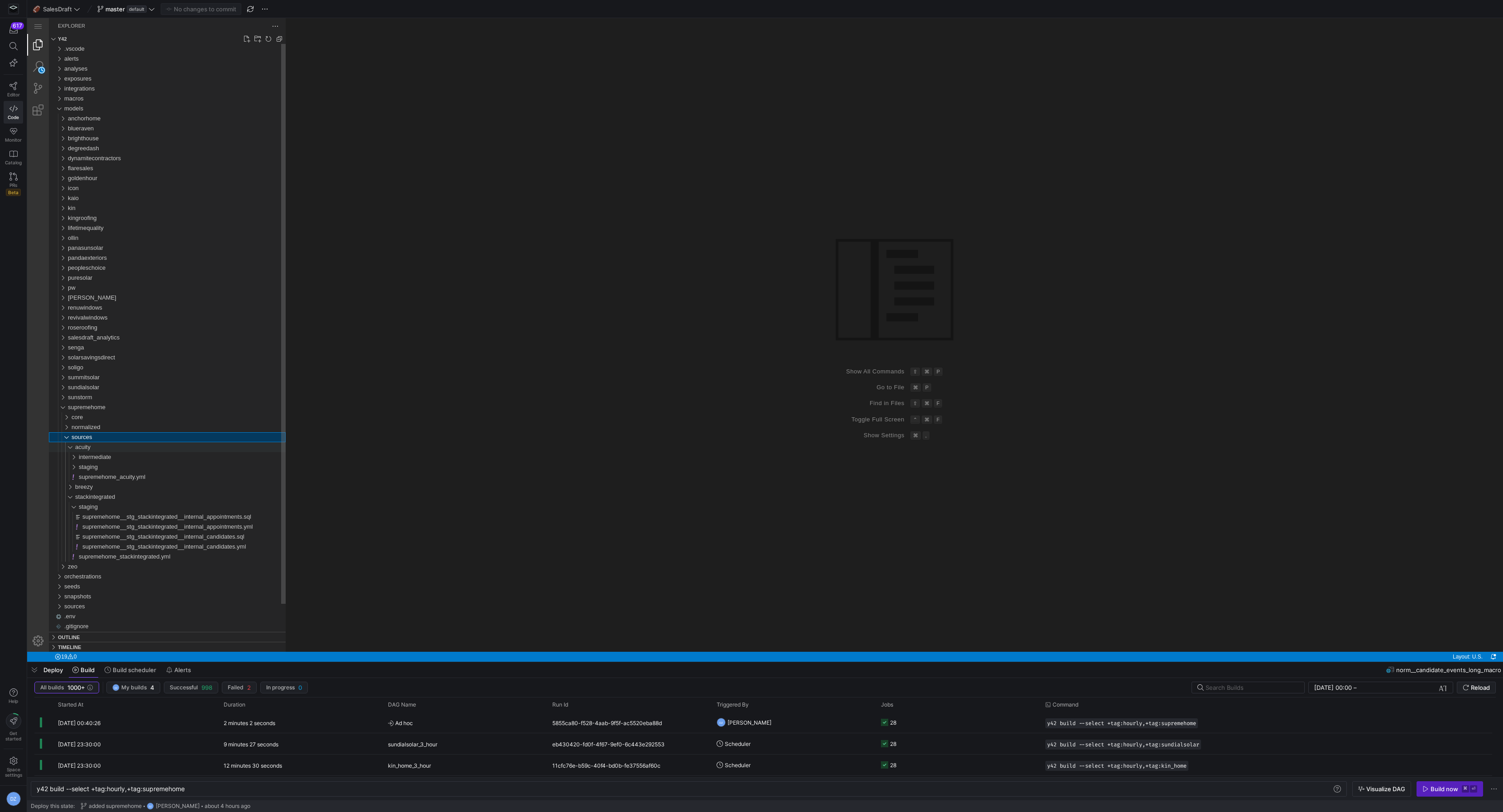
click at [110, 445] on div "acuity" at bounding box center [180, 447] width 211 height 10
click at [110, 476] on div "staging" at bounding box center [182, 477] width 207 height 10
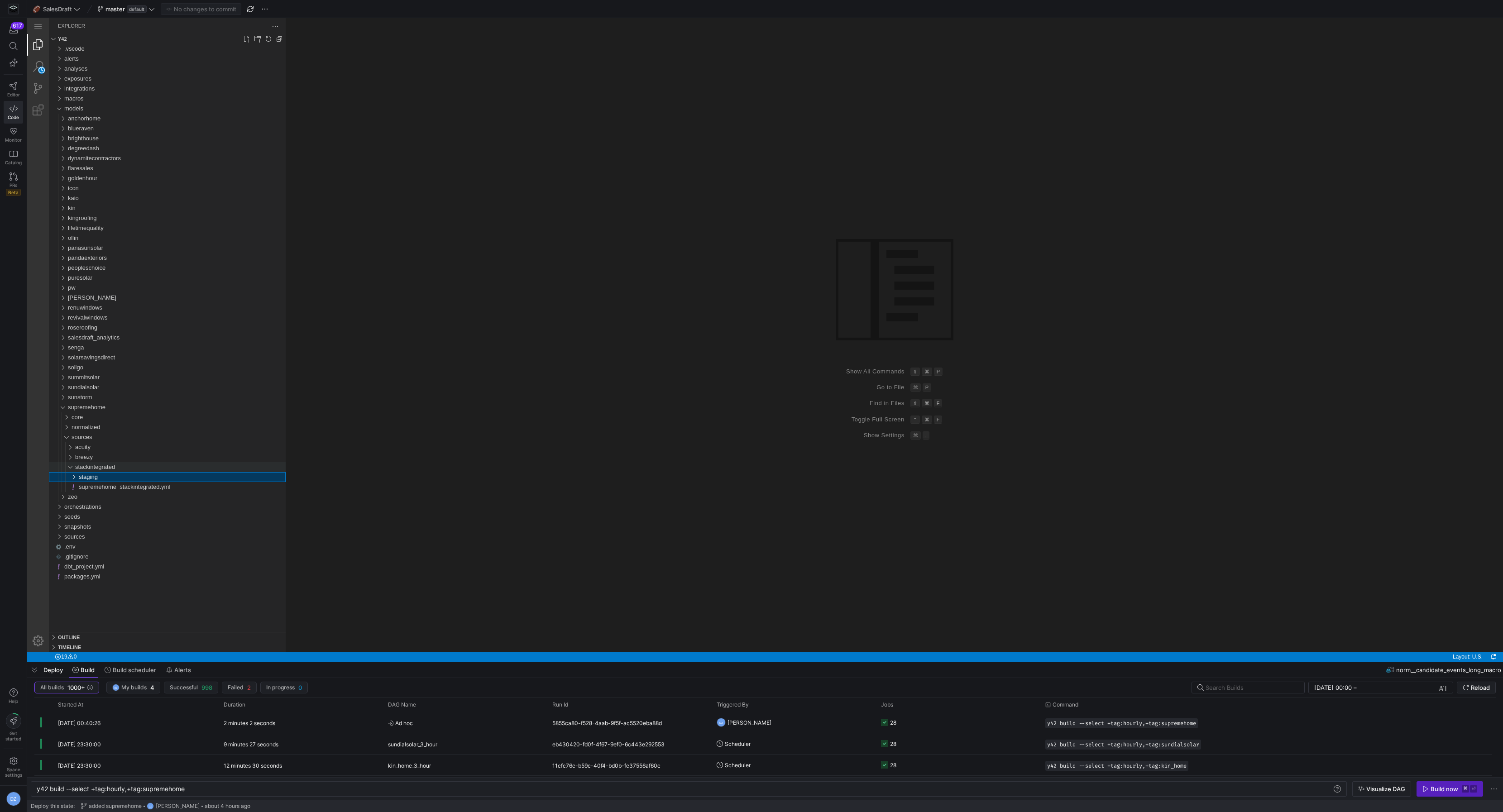
click at [110, 468] on span "stackintegrated" at bounding box center [95, 466] width 40 height 7
click at [71, 434] on div "sources" at bounding box center [62, 437] width 21 height 10
click at [73, 416] on span "core" at bounding box center [77, 417] width 12 height 7
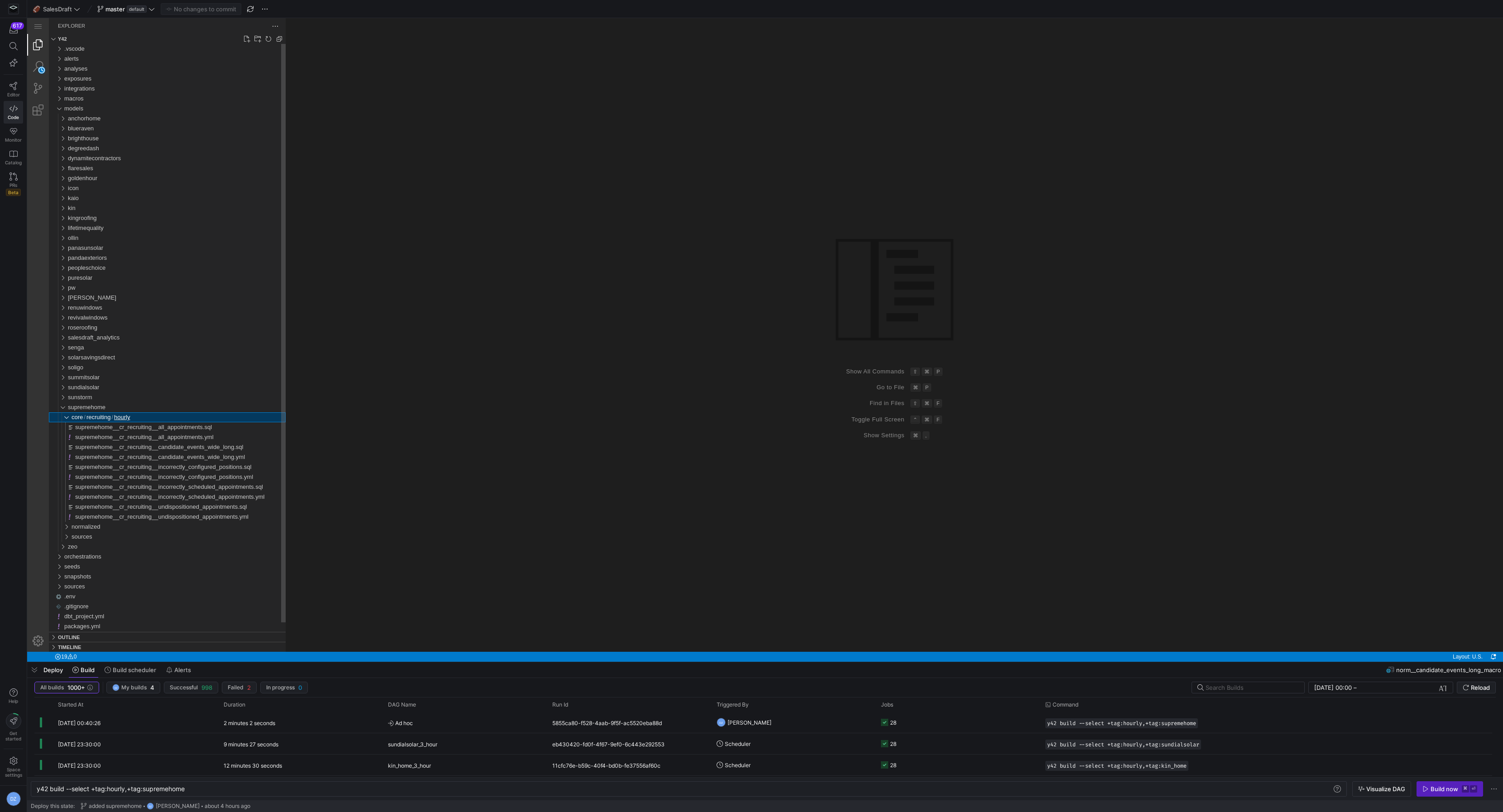
click at [65, 415] on div "hourly" at bounding box center [62, 417] width 21 height 10
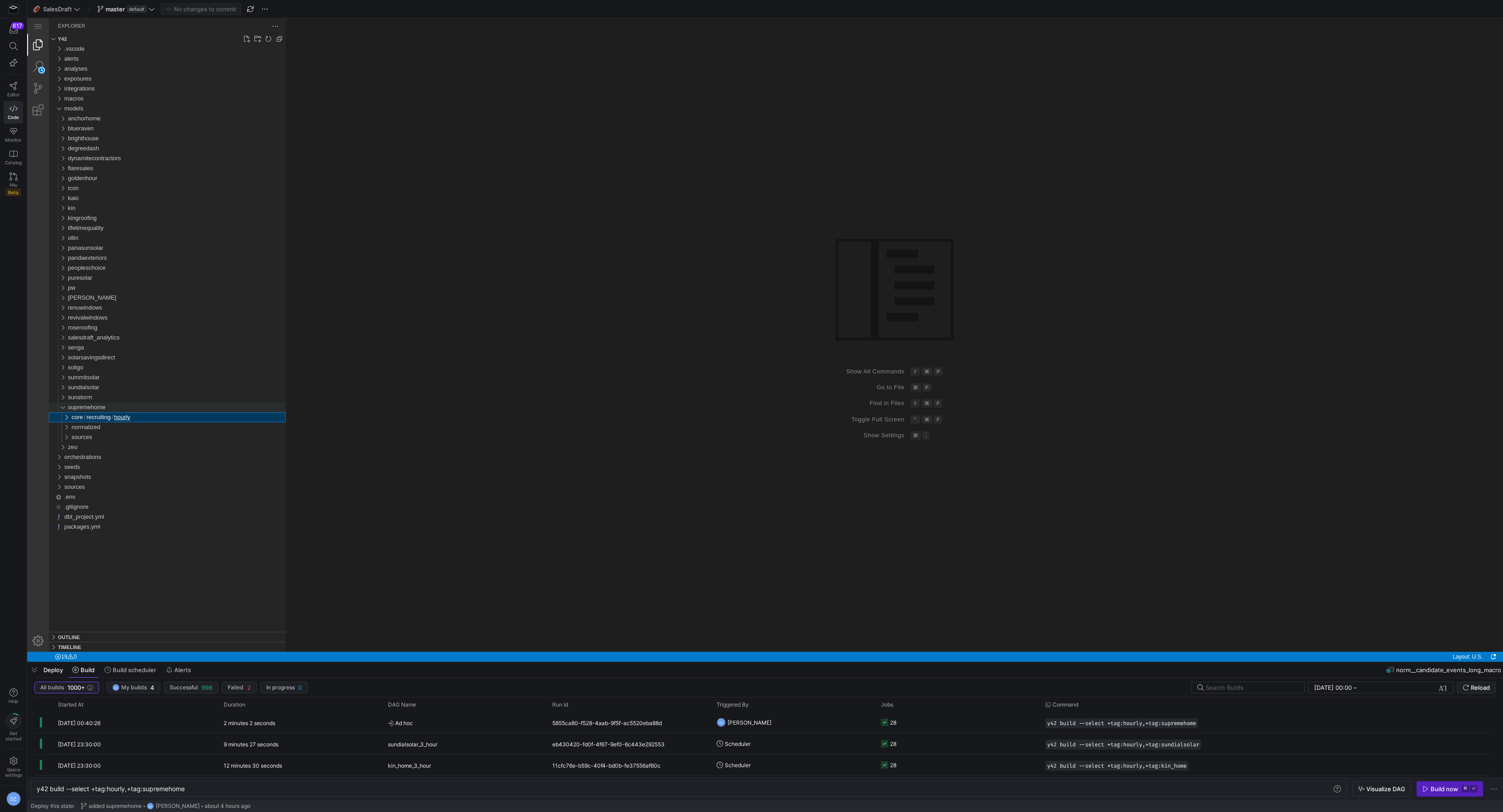
click at [64, 408] on div "supremehome" at bounding box center [61, 408] width 17 height 10
click at [368, 343] on div "Group 1 (empty)" at bounding box center [894, 335] width 1217 height 634
click at [340, 339] on div "Group 1 (empty)" at bounding box center [894, 335] width 1217 height 634
